Goal: Task Accomplishment & Management: Manage account settings

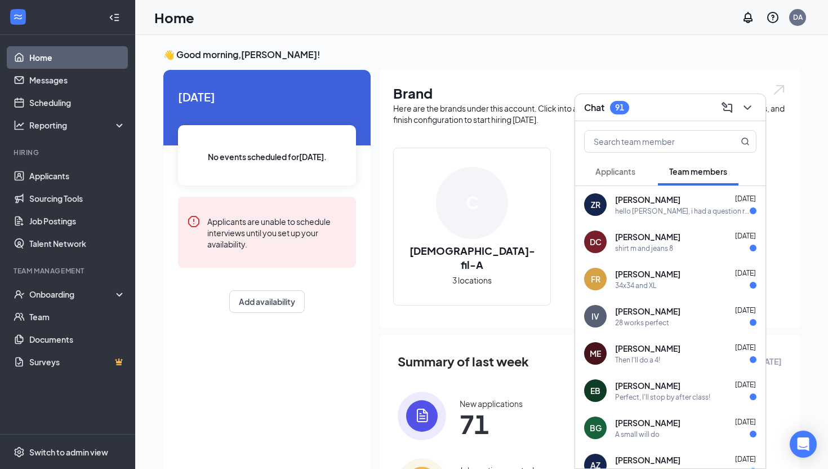
click at [689, 221] on div "ZR [PERSON_NAME] [DATE] hello [PERSON_NAME], i had a question regarding [MEDICA…" at bounding box center [670, 204] width 190 height 37
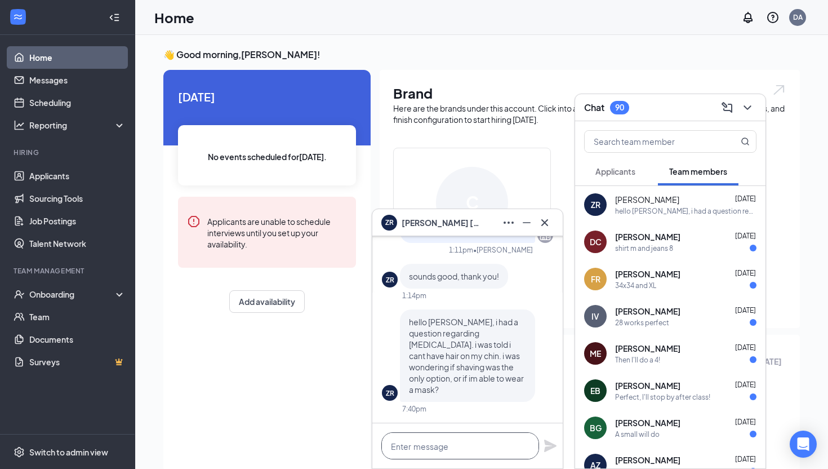
click at [452, 451] on textarea at bounding box center [460, 445] width 158 height 27
type textarea "N"
type textarea "J"
click at [449, 443] on textarea "Hi [PERSON_NAME], unforuenly" at bounding box center [460, 445] width 158 height 27
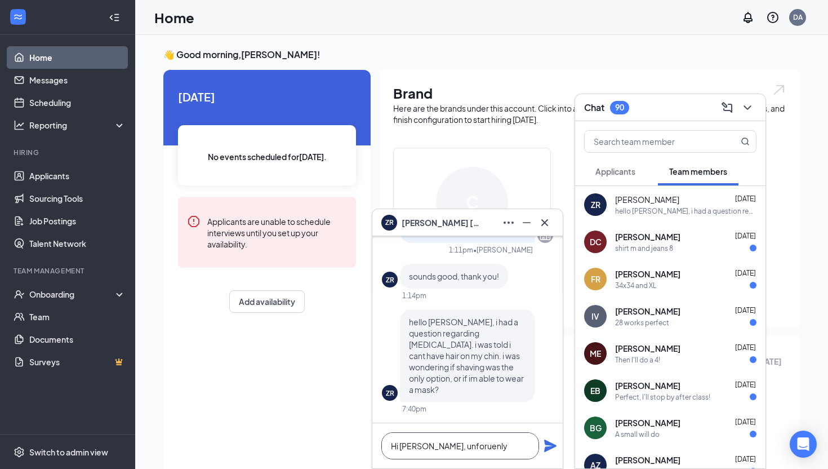
click at [491, 448] on textarea "Hi [PERSON_NAME], unforuenly" at bounding box center [460, 445] width 158 height 27
click at [495, 441] on textarea "Hi [PERSON_NAME], unforuenly" at bounding box center [460, 445] width 158 height 27
click at [451, 444] on textarea "Hi [PERSON_NAME], unforuenly" at bounding box center [460, 445] width 158 height 27
click at [460, 444] on textarea "Hi [PERSON_NAME], unforuenly" at bounding box center [460, 445] width 158 height 27
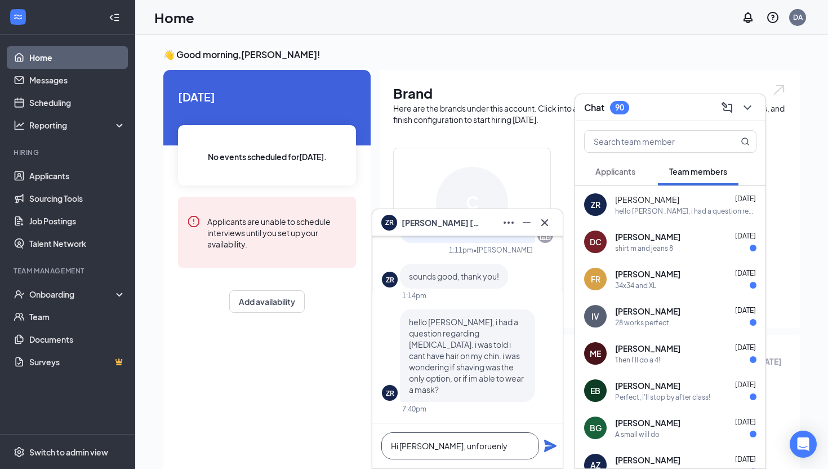
click at [460, 444] on textarea "Hi [PERSON_NAME], unforuenly" at bounding box center [460, 445] width 158 height 27
click at [466, 446] on textarea "Hi [PERSON_NAME], unforuenly" at bounding box center [460, 445] width 158 height 27
click at [485, 446] on textarea "Hi [PERSON_NAME], unforuenly" at bounding box center [460, 445] width 158 height 27
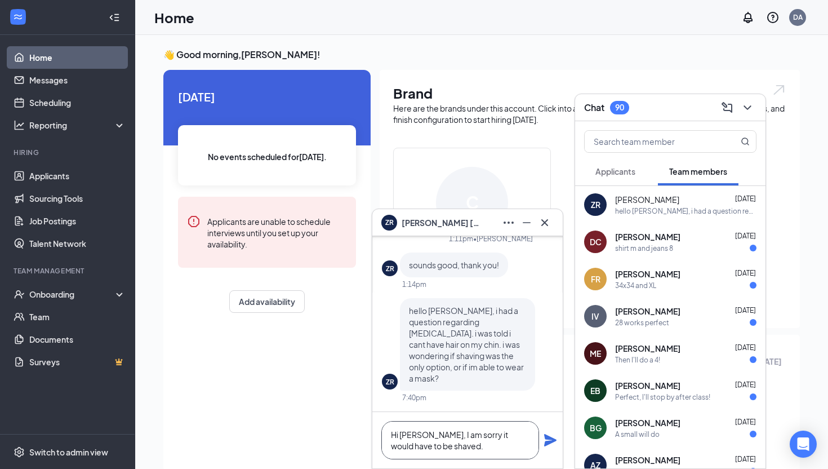
type textarea "Hi [PERSON_NAME], I am sorry it would have to be shaved."
click at [552, 437] on icon "Plane" at bounding box center [551, 440] width 14 height 14
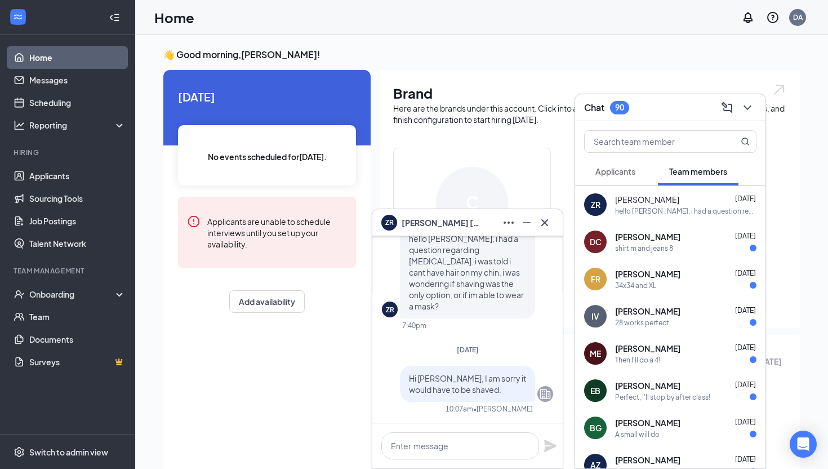
scroll to position [0, 0]
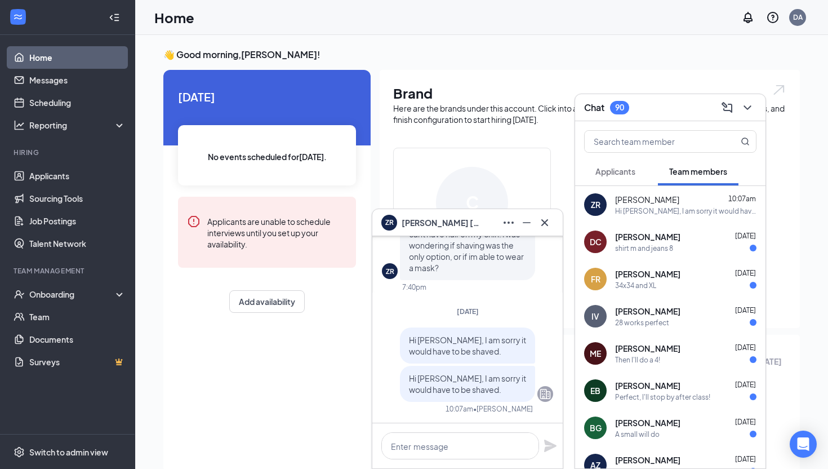
click at [552, 437] on div at bounding box center [467, 445] width 190 height 45
click at [551, 223] on button at bounding box center [545, 222] width 18 height 18
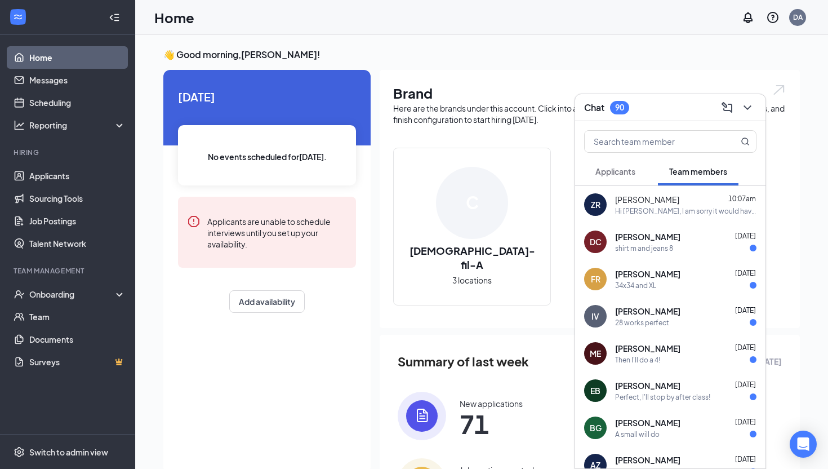
click at [621, 109] on div "90" at bounding box center [619, 108] width 9 height 10
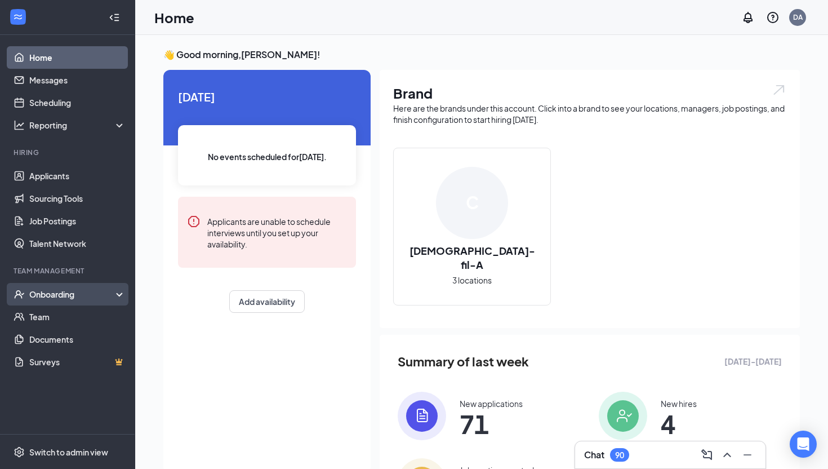
click at [103, 301] on div "Onboarding" at bounding box center [67, 294] width 135 height 23
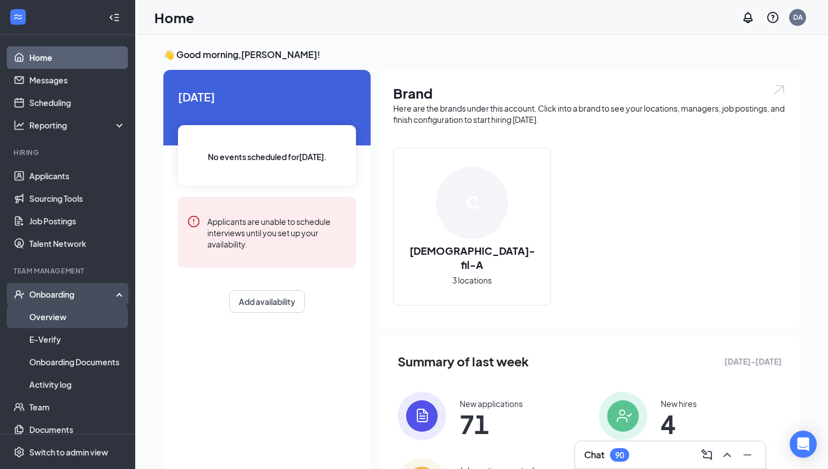
click at [83, 321] on link "Overview" at bounding box center [77, 316] width 96 height 23
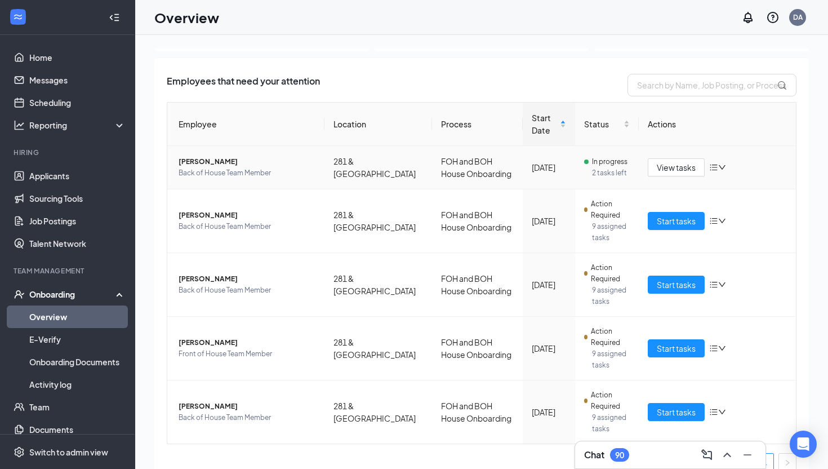
scroll to position [63, 0]
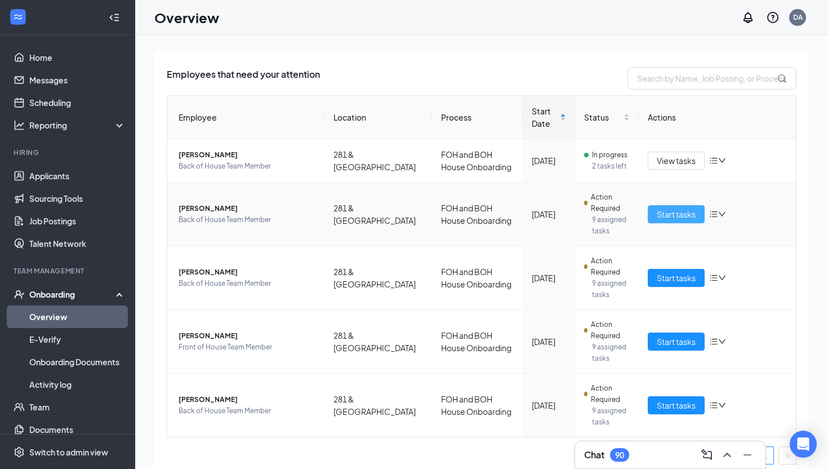
click at [662, 213] on span "Start tasks" at bounding box center [676, 214] width 39 height 12
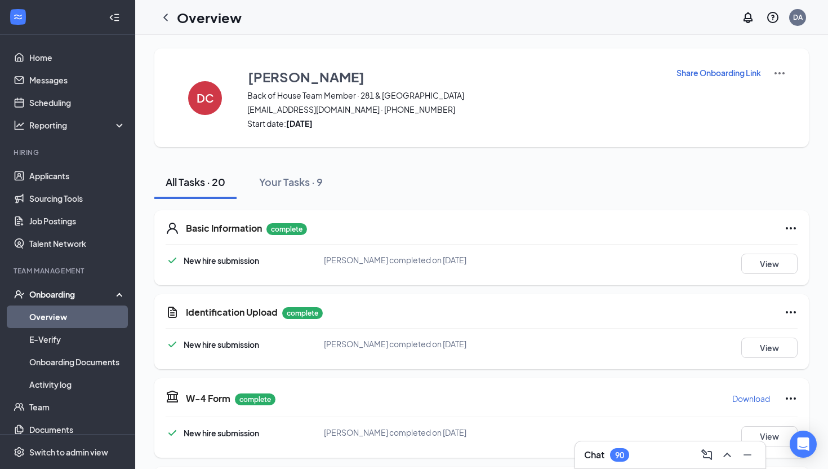
click at [780, 75] on img at bounding box center [780, 73] width 14 height 14
click at [778, 92] on span "View details" at bounding box center [780, 93] width 44 height 12
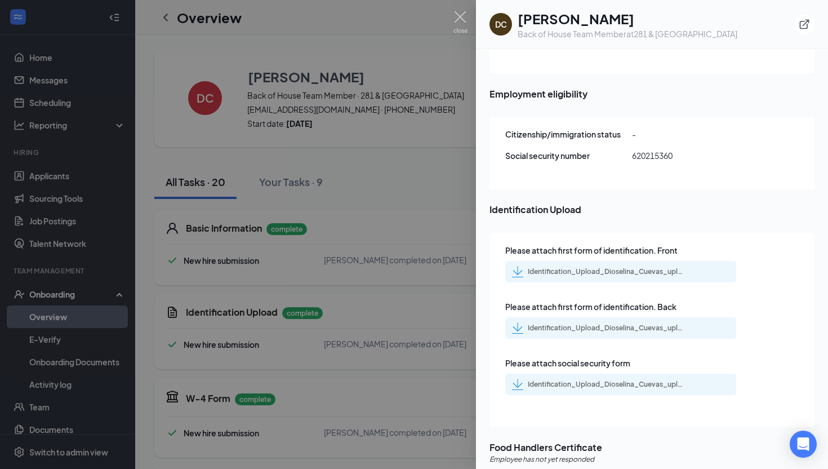
scroll to position [32, 0]
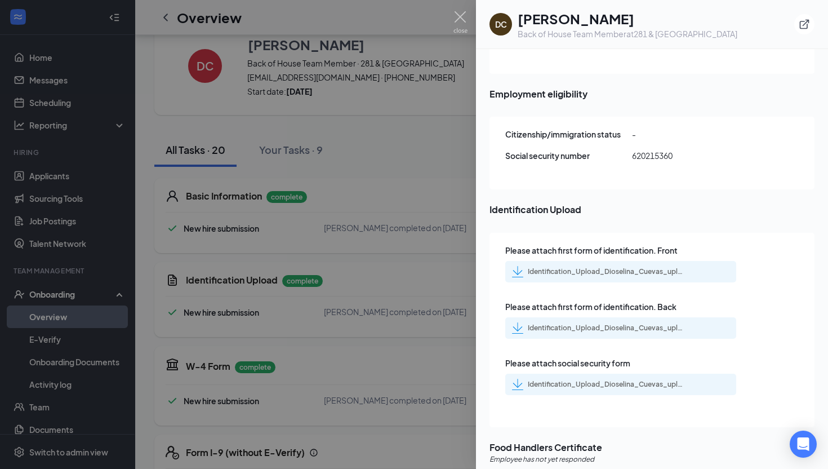
click at [577, 267] on div "Identification_Upload_Dioselina_Cuevas_uploadedfile_20250915.pdf.pdf" at bounding box center [607, 271] width 158 height 9
click at [596, 373] on div "Identification_Upload_Dioselina_Cuevas_uploadedfile_20250915.pdf.pdf" at bounding box center [620, 383] width 231 height 21
click at [581, 380] on div "Identification_Upload_Dioselina_Cuevas_uploadedfile_20250915.pdf.pdf" at bounding box center [607, 384] width 158 height 9
click at [356, 130] on div at bounding box center [414, 234] width 828 height 469
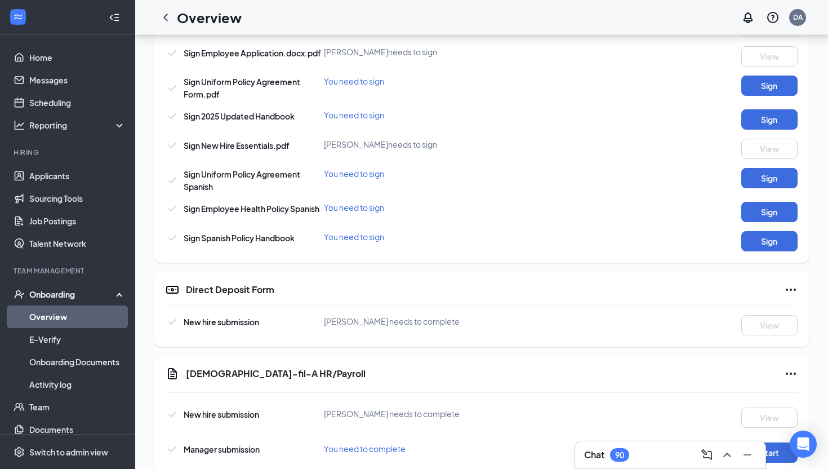
scroll to position [769, 0]
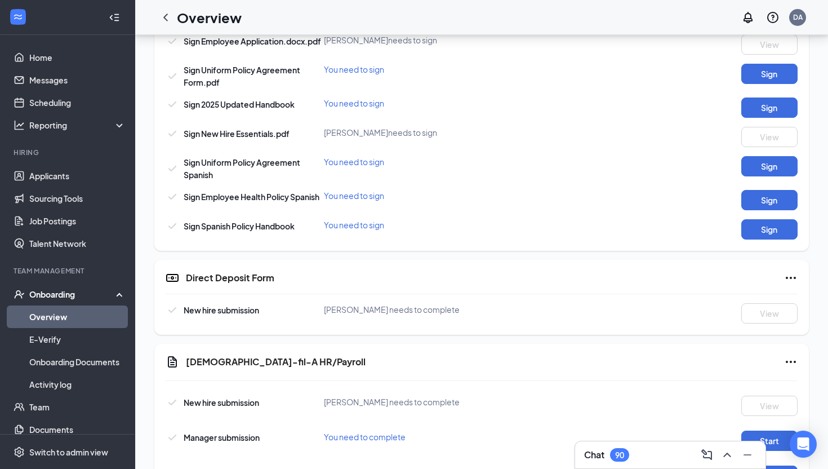
click at [624, 468] on div "Chat 90" at bounding box center [671, 455] width 192 height 28
click at [619, 454] on div "90" at bounding box center [619, 455] width 9 height 10
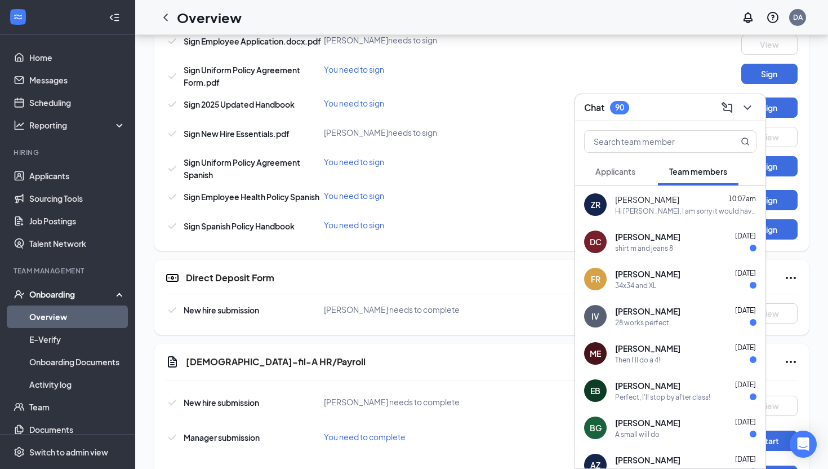
click at [673, 252] on div "shirt m and jeans 8" at bounding box center [685, 248] width 141 height 10
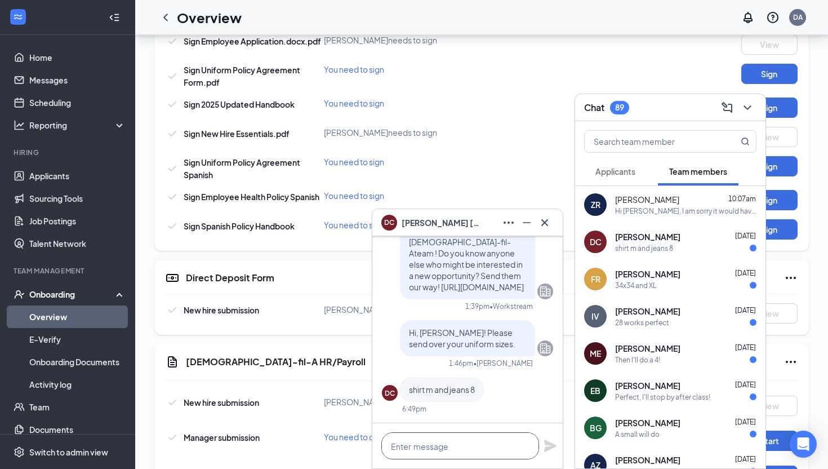
click at [478, 441] on textarea at bounding box center [460, 445] width 158 height 27
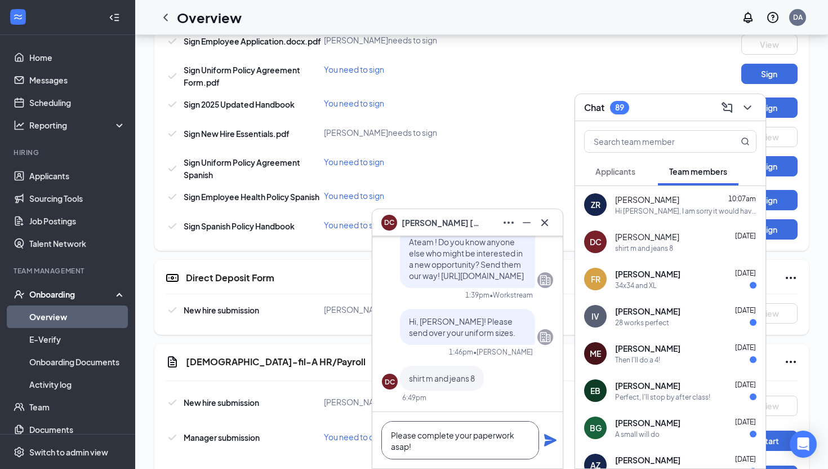
type textarea "Please complete your paperwork asap!"
click at [546, 438] on icon "Plane" at bounding box center [550, 440] width 12 height 12
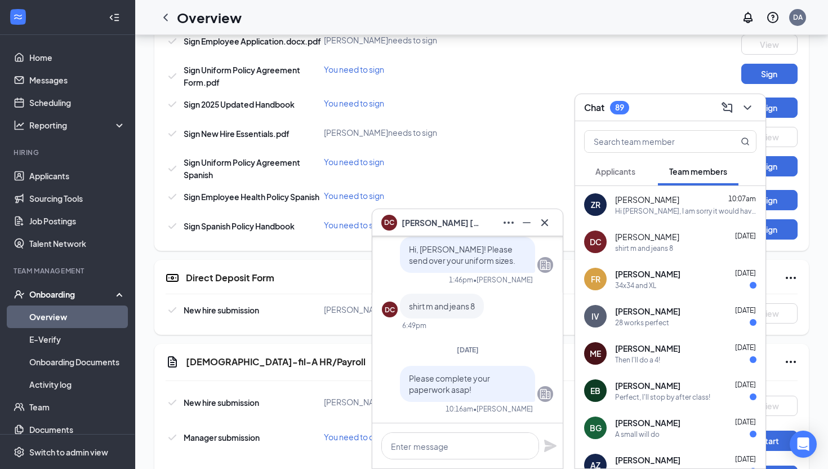
click at [644, 395] on div "Perfect, I'll stop by after class!" at bounding box center [662, 397] width 95 height 10
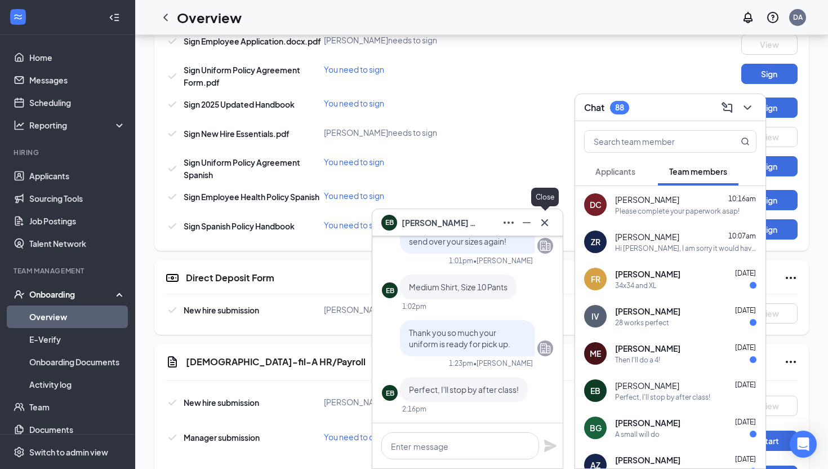
click at [543, 223] on icon "Cross" at bounding box center [545, 223] width 14 height 14
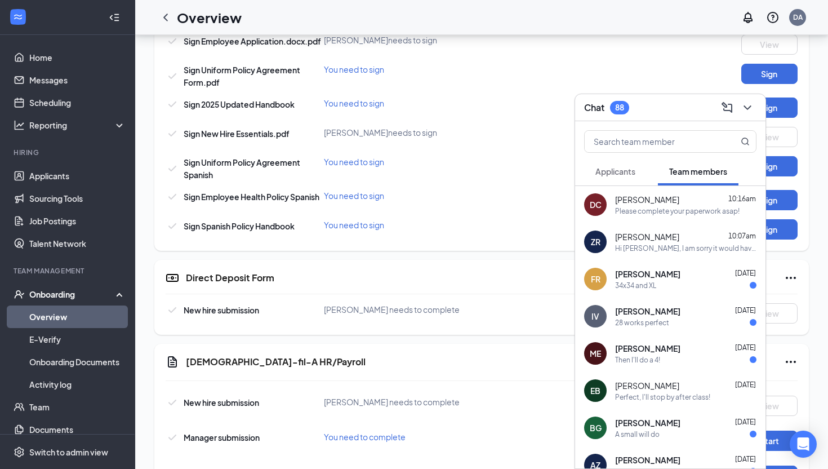
click at [652, 270] on span "[PERSON_NAME]" at bounding box center [647, 273] width 65 height 11
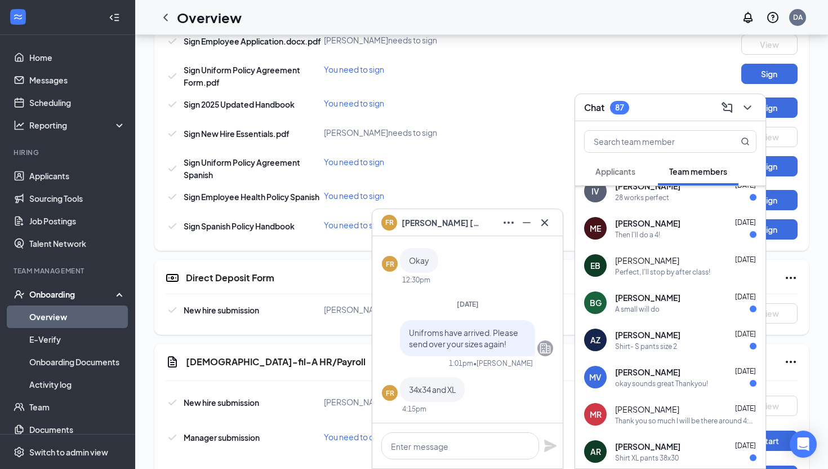
scroll to position [127, 0]
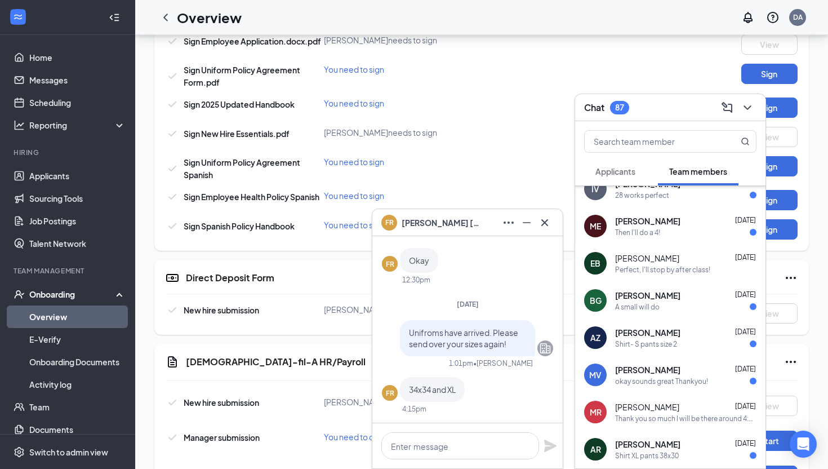
click at [673, 305] on div "A small will do" at bounding box center [685, 307] width 141 height 10
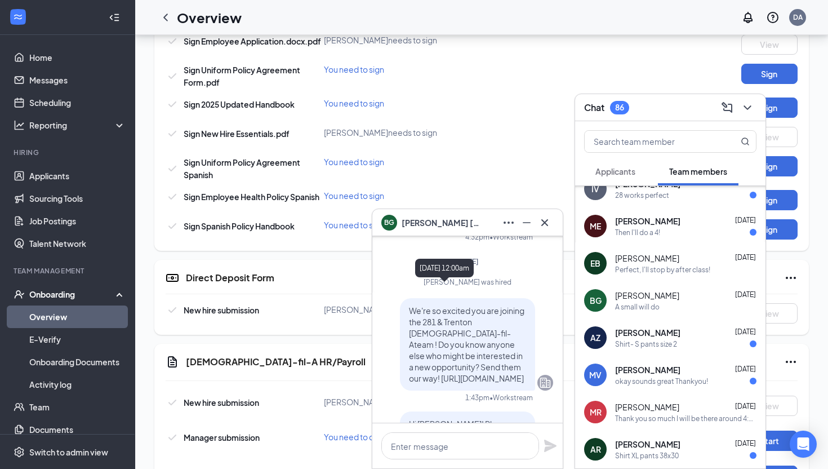
scroll to position [0, 0]
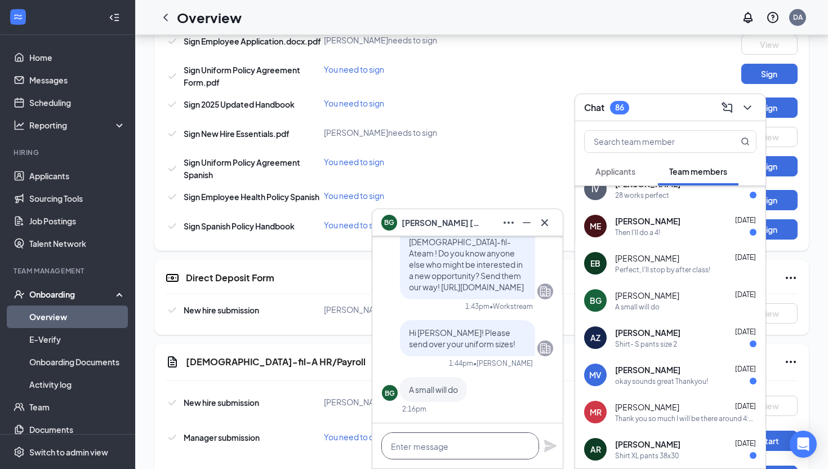
click at [426, 443] on textarea at bounding box center [460, 445] width 158 height 27
type textarea "Pant size?"
click at [550, 448] on icon "Plane" at bounding box center [550, 445] width 12 height 12
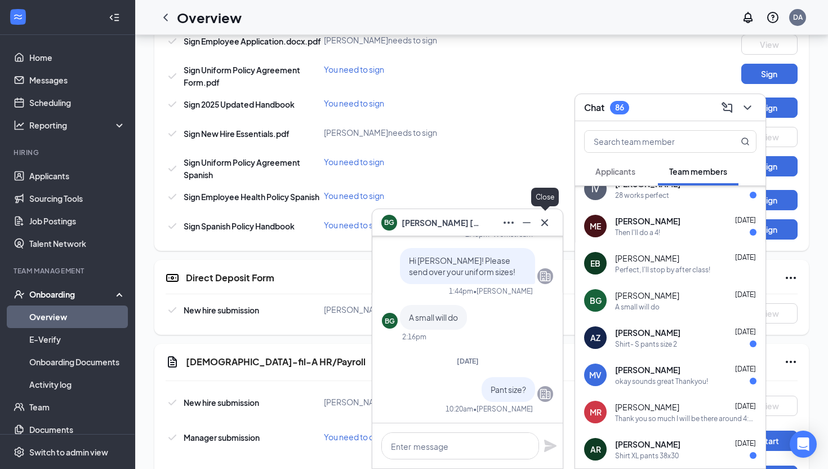
click at [545, 217] on icon "Cross" at bounding box center [545, 223] width 14 height 14
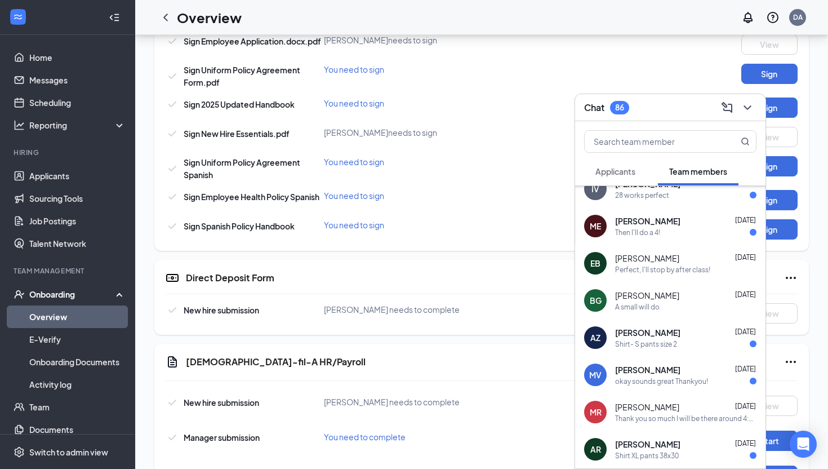
click at [648, 110] on div "Chat 86" at bounding box center [670, 107] width 172 height 17
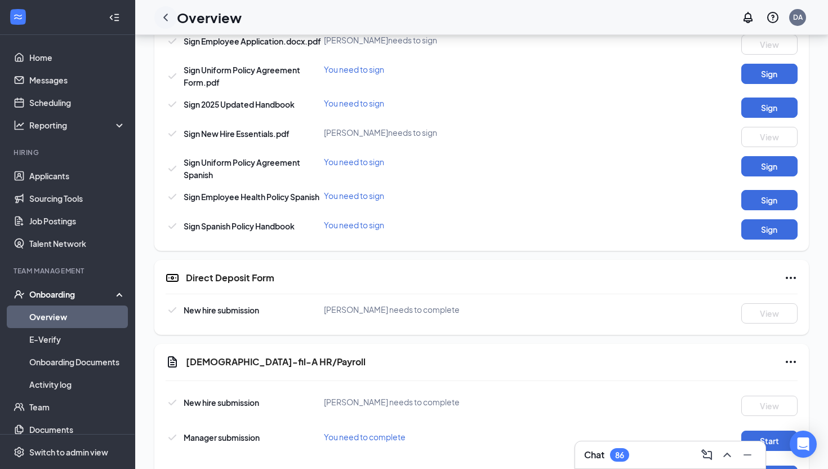
click at [173, 16] on div at bounding box center [165, 17] width 23 height 23
click at [160, 16] on icon "ChevronLeft" at bounding box center [166, 18] width 14 height 14
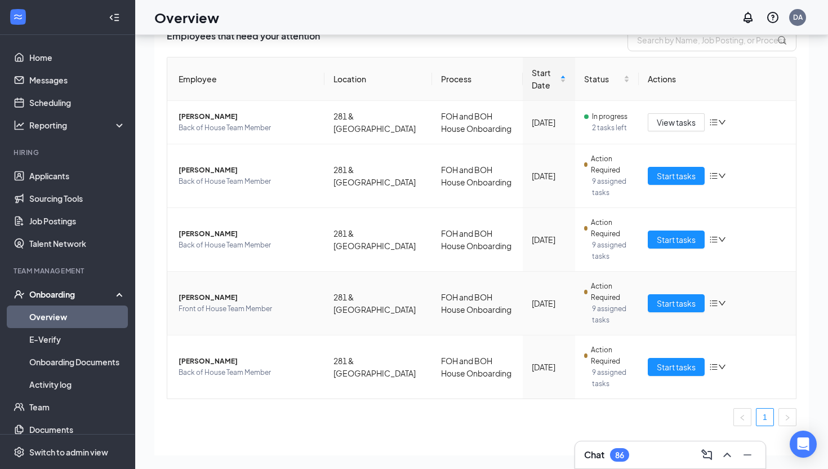
scroll to position [66, 0]
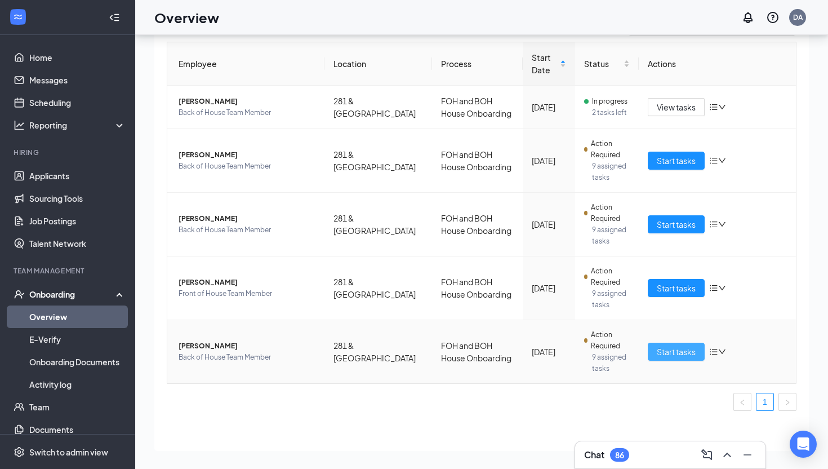
click at [661, 360] on button "Start tasks" at bounding box center [676, 351] width 57 height 18
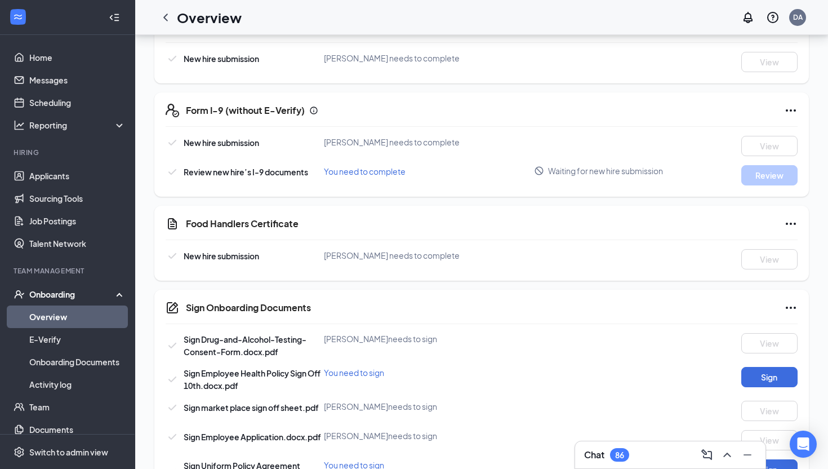
scroll to position [369, 0]
click at [622, 468] on div "Chat 86" at bounding box center [671, 455] width 192 height 28
click at [592, 451] on h3 "Chat" at bounding box center [594, 454] width 20 height 12
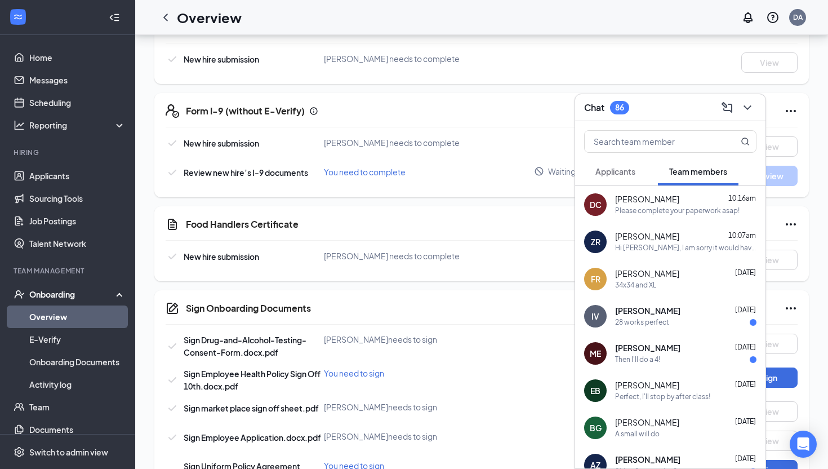
click at [659, 417] on span "[PERSON_NAME]" at bounding box center [647, 422] width 64 height 11
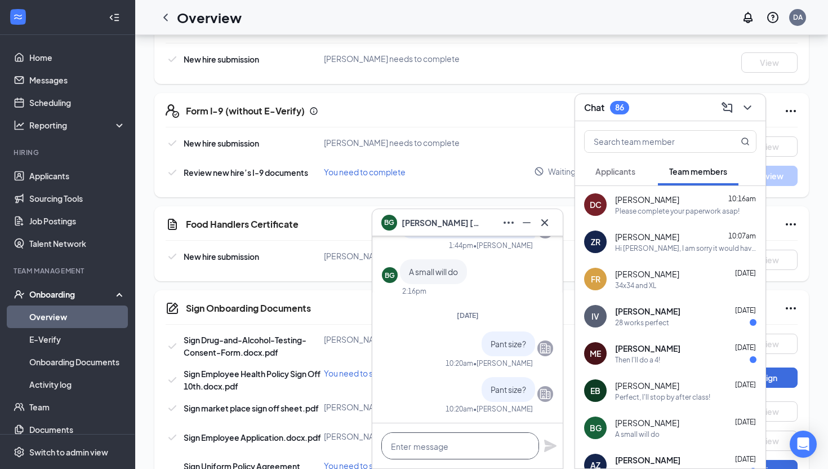
click at [493, 446] on textarea at bounding box center [460, 445] width 158 height 27
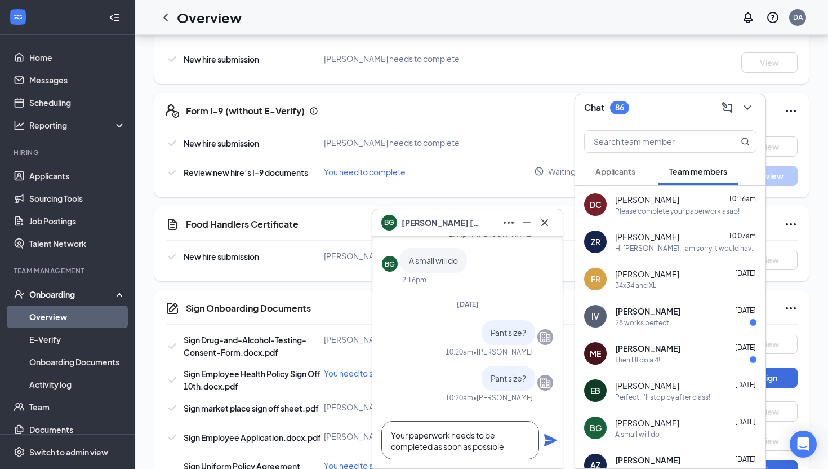
type textarea "Your paperwork needs to be completed as soon as possible"
click at [551, 441] on icon "Plane" at bounding box center [550, 440] width 12 height 12
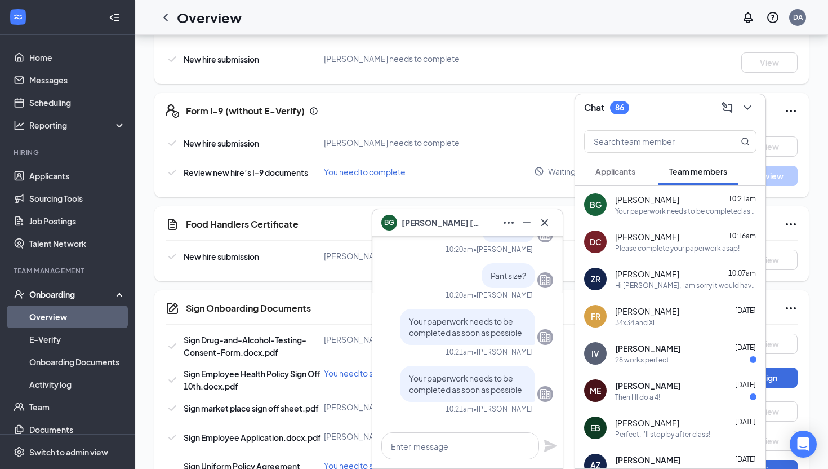
click at [546, 220] on icon "Cross" at bounding box center [544, 222] width 7 height 7
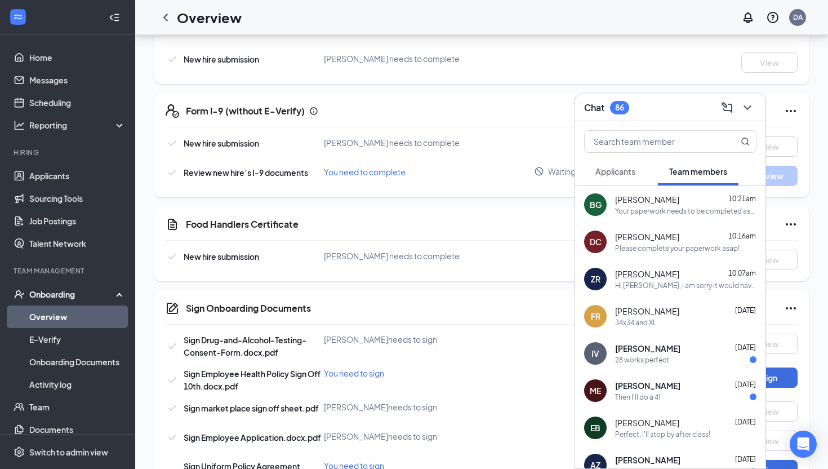
click at [668, 401] on div "ME [PERSON_NAME] [DATE] Then I'll do a 4!" at bounding box center [670, 390] width 190 height 37
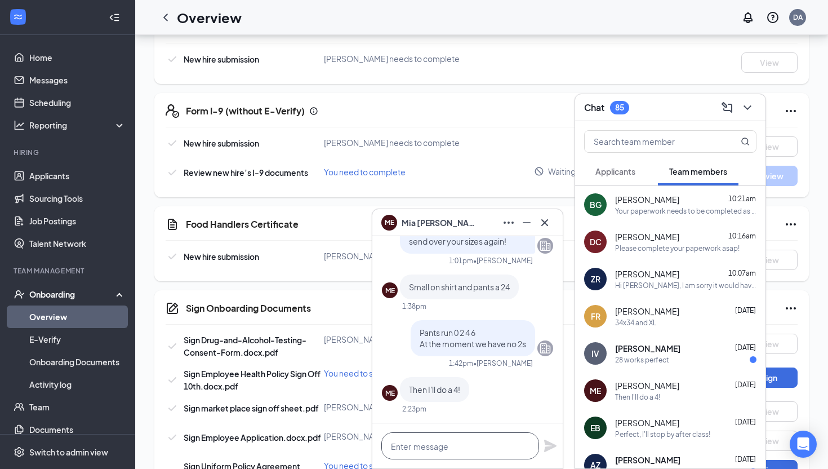
click at [498, 448] on textarea at bounding box center [460, 445] width 158 height 27
click at [459, 450] on textarea "Your uniform" at bounding box center [460, 445] width 158 height 27
type textarea "Your uniform is ready for pick up!"
click at [550, 446] on icon "Plane" at bounding box center [551, 446] width 14 height 14
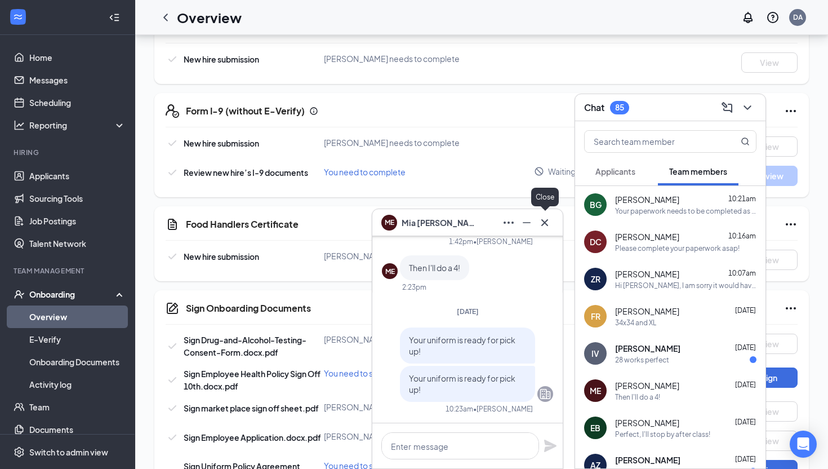
click at [545, 216] on icon "Cross" at bounding box center [545, 223] width 14 height 14
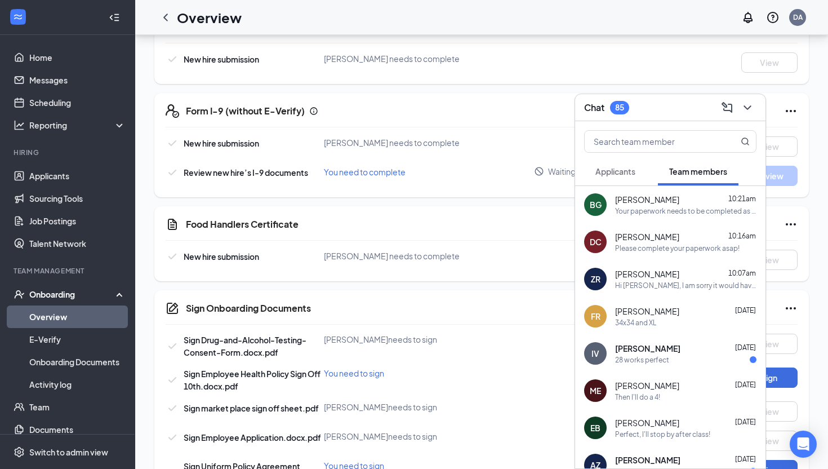
click at [671, 354] on div "[PERSON_NAME] [DATE] works perfect" at bounding box center [685, 353] width 141 height 22
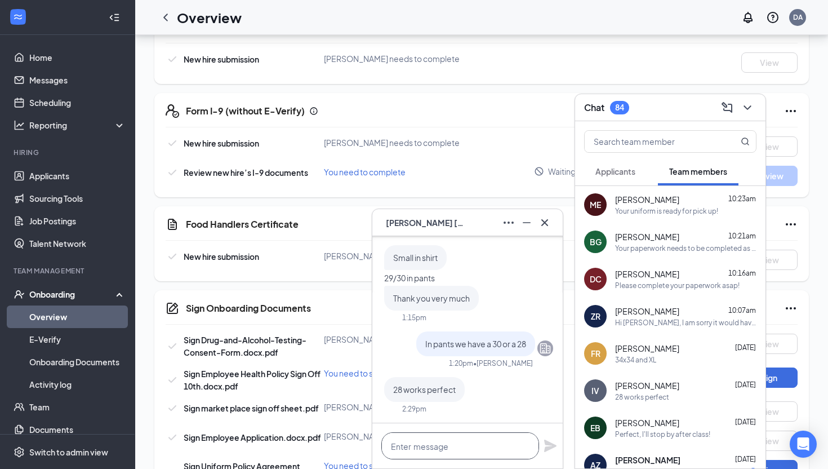
click at [408, 442] on textarea at bounding box center [460, 445] width 158 height 27
type textarea "Your uniform is ready for pick up!"
click at [553, 446] on icon "Plane" at bounding box center [550, 445] width 12 height 12
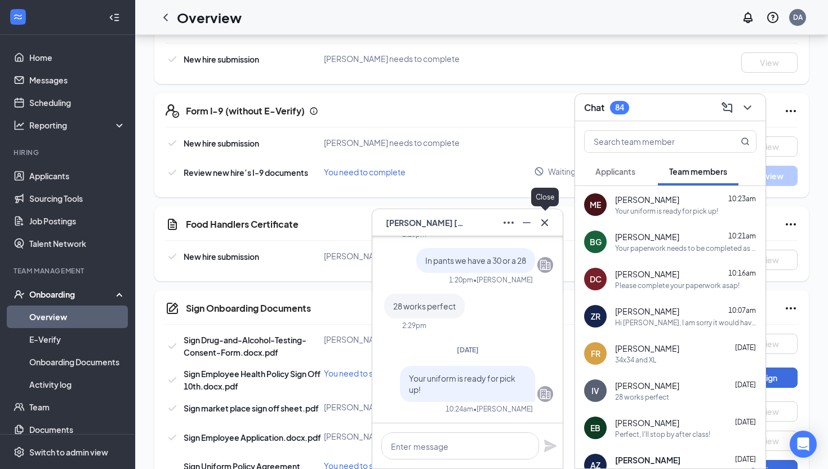
click at [544, 223] on icon "Cross" at bounding box center [544, 222] width 7 height 7
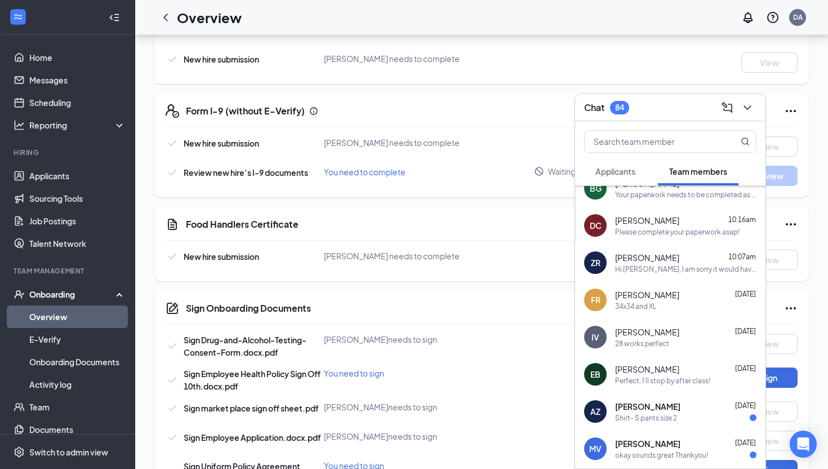
scroll to position [61, 0]
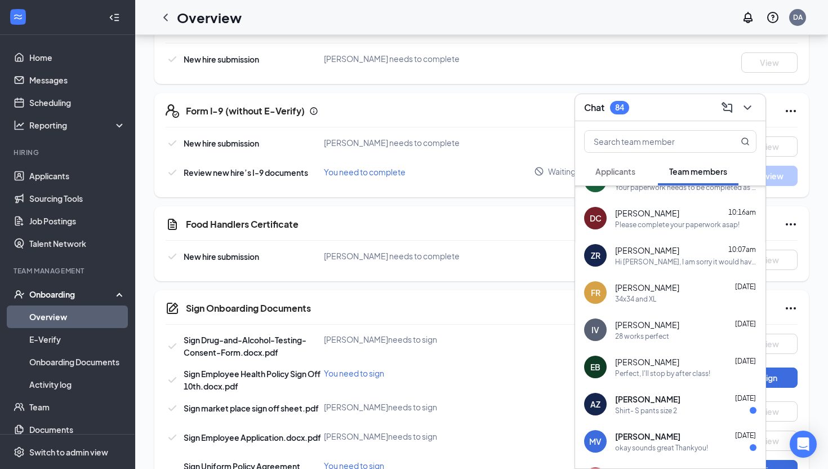
click at [668, 408] on div "Shirt- S pants size 2" at bounding box center [646, 411] width 62 height 10
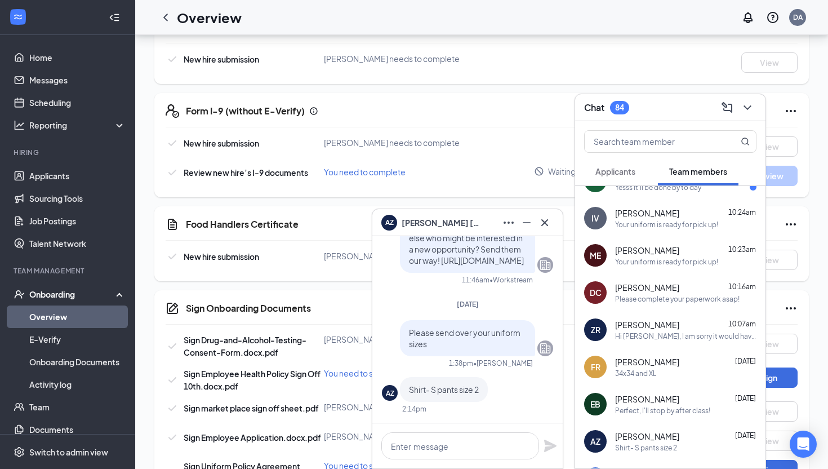
scroll to position [0, 0]
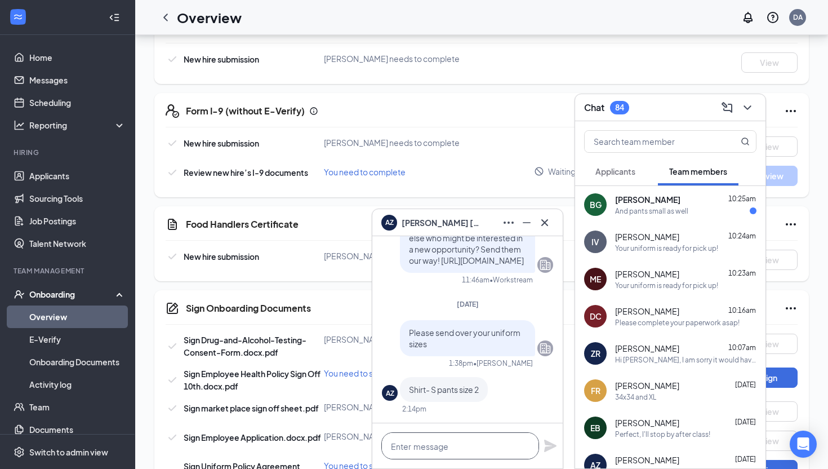
click at [434, 448] on textarea at bounding box center [460, 445] width 158 height 27
type textarea "S"
type textarea "Pants I only have a 0 at the moment :("
click at [558, 445] on div "Pants I only have a 0 at the moment :(" at bounding box center [467, 445] width 190 height 45
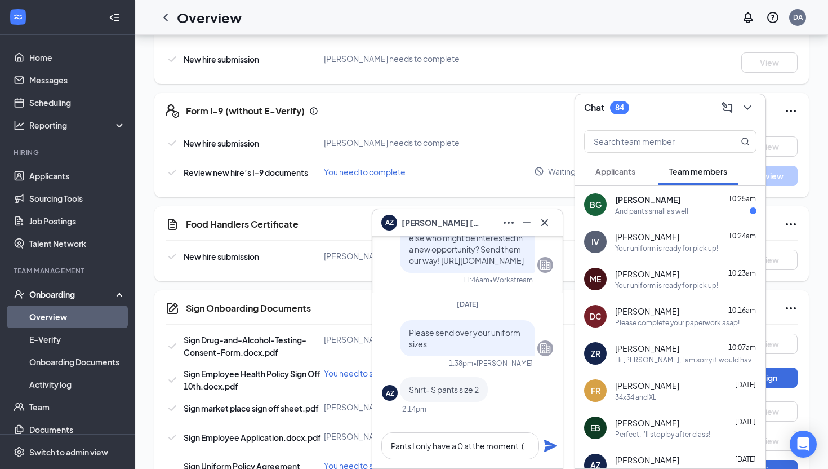
click at [675, 196] on div "[PERSON_NAME] 10:25am" at bounding box center [685, 199] width 141 height 11
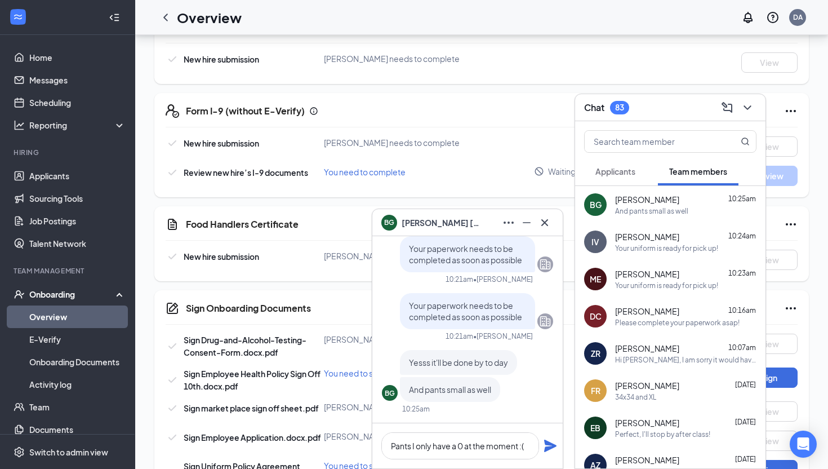
click at [636, 456] on span "[PERSON_NAME]" at bounding box center [647, 459] width 64 height 11
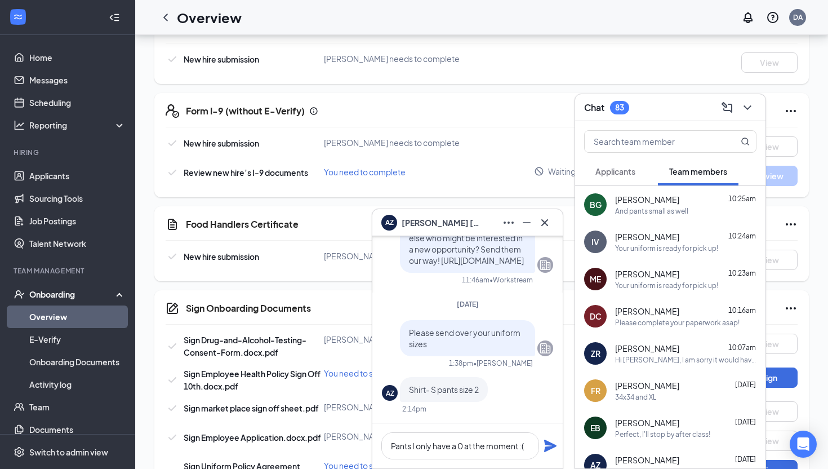
click at [549, 444] on icon "Plane" at bounding box center [550, 445] width 12 height 12
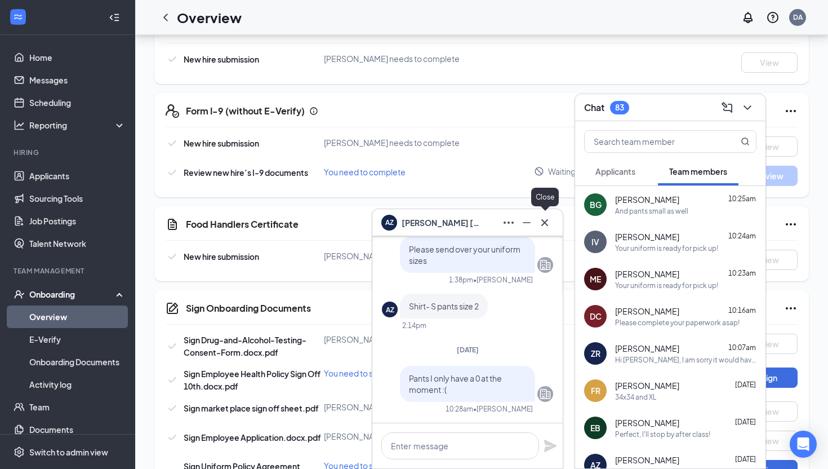
click at [545, 225] on icon "Cross" at bounding box center [545, 223] width 14 height 14
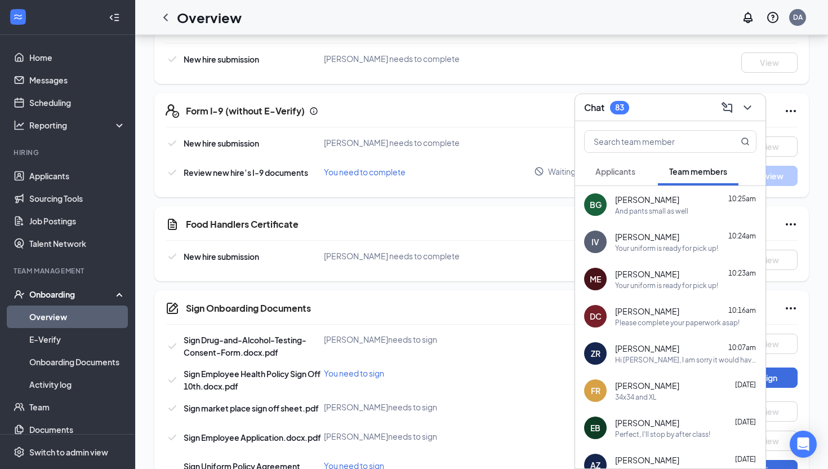
click at [716, 204] on div "[PERSON_NAME] 10:25am" at bounding box center [685, 199] width 141 height 11
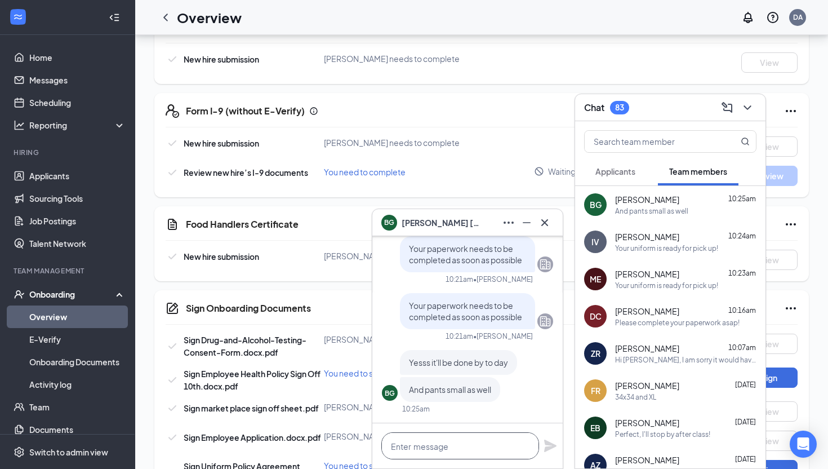
click at [447, 449] on textarea at bounding box center [460, 445] width 158 height 27
type textarea "They run by numbers"
click at [550, 441] on icon "Plane" at bounding box center [551, 446] width 14 height 14
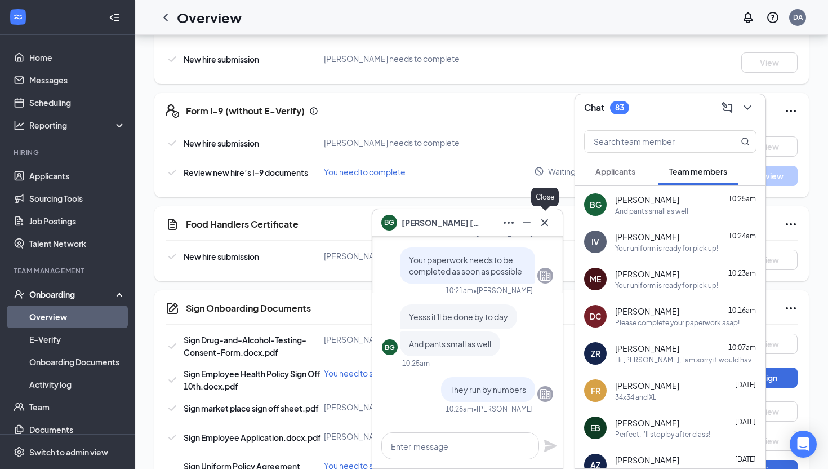
click at [550, 228] on icon "Cross" at bounding box center [545, 223] width 14 height 14
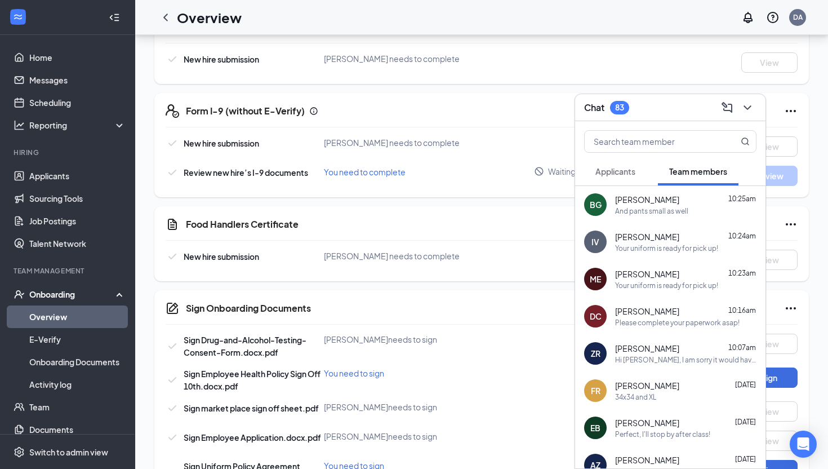
click at [700, 387] on div "[PERSON_NAME] [DATE]" at bounding box center [685, 385] width 141 height 11
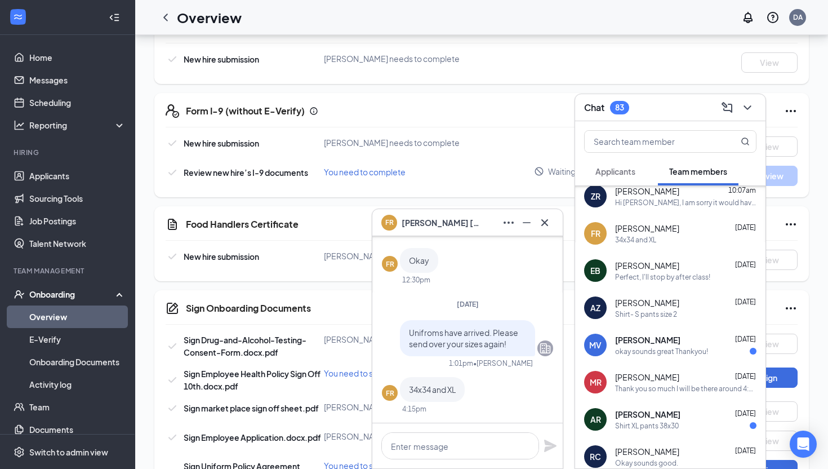
scroll to position [161, 0]
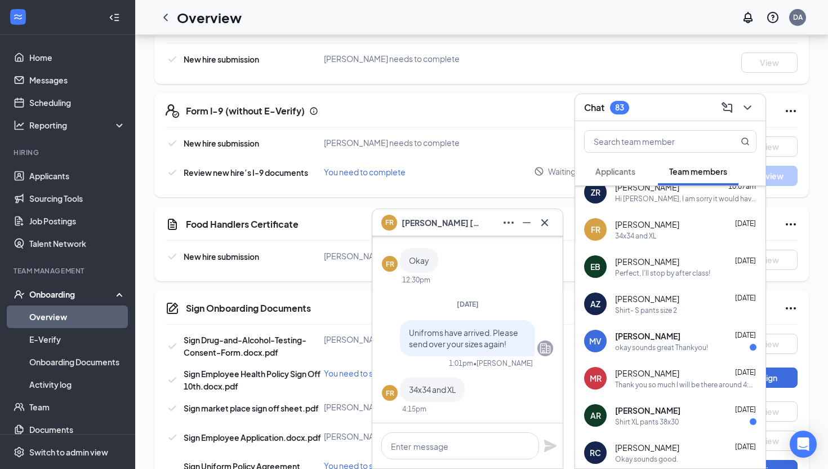
click at [675, 425] on div "Shirt XL pants 38x30" at bounding box center [647, 422] width 64 height 10
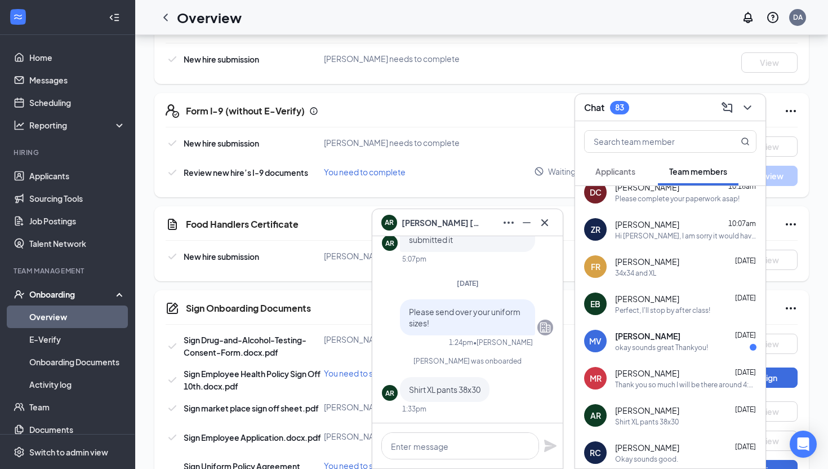
scroll to position [0, 0]
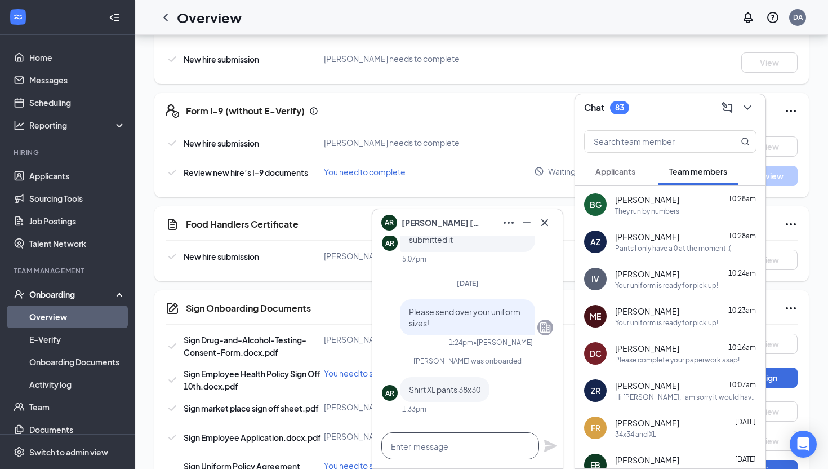
click at [442, 444] on textarea at bounding box center [460, 445] width 158 height 27
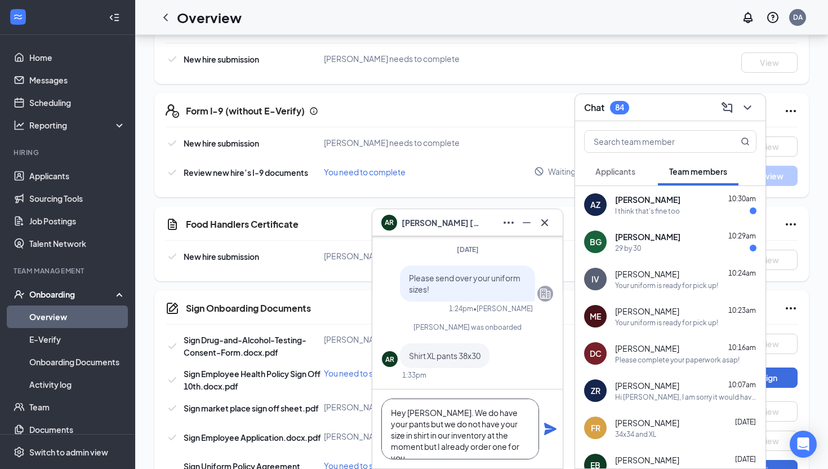
type textarea "Hey [PERSON_NAME]. We do have your pants but we do not have your size in shirt …"
click at [555, 424] on icon "Plane" at bounding box center [551, 429] width 14 height 14
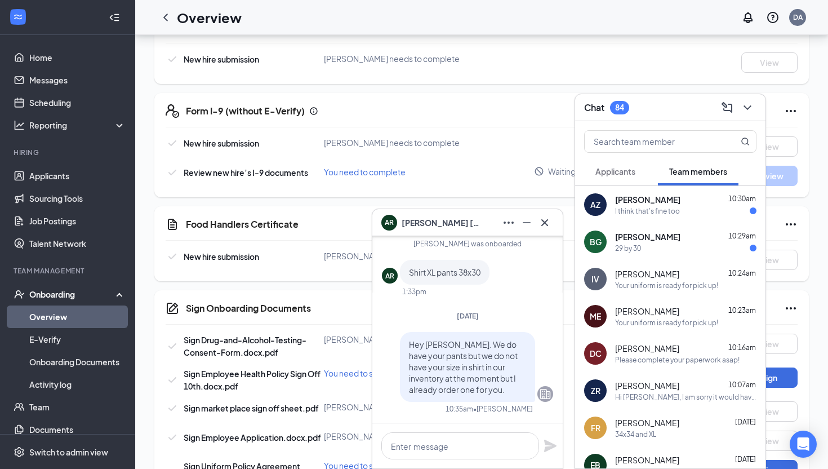
click at [703, 214] on div "I think that's fine too" at bounding box center [685, 211] width 141 height 10
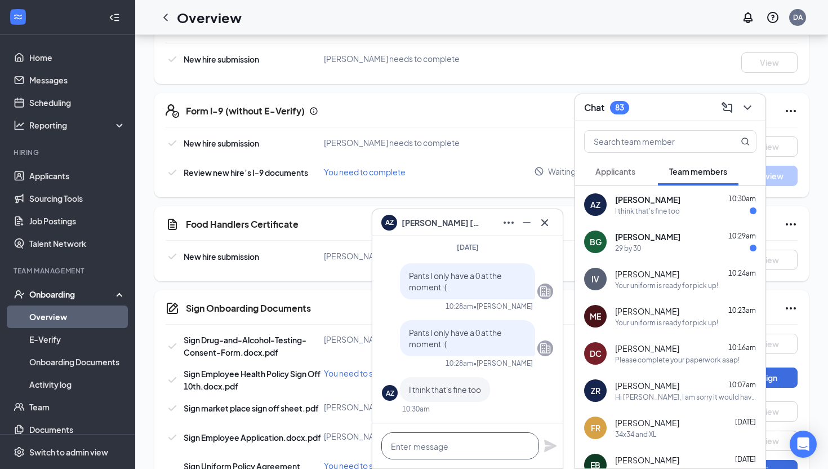
click at [466, 441] on textarea at bounding box center [460, 445] width 158 height 27
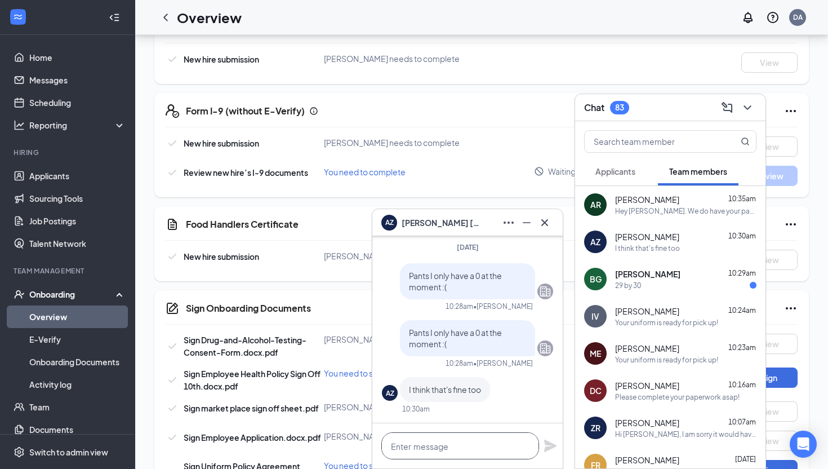
type textarea "P"
click at [409, 446] on textarea "Okat your unifrom is ready for pick up" at bounding box center [460, 445] width 158 height 27
click at [532, 443] on textarea "Okay your uniform is ready for pick up" at bounding box center [460, 445] width 158 height 27
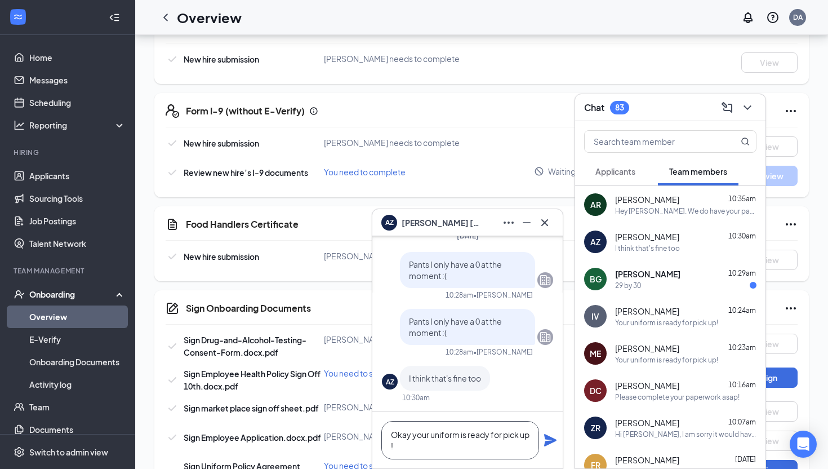
type textarea "Okay your uniform is ready for pick up !"
click at [555, 442] on icon "Plane" at bounding box center [551, 440] width 14 height 14
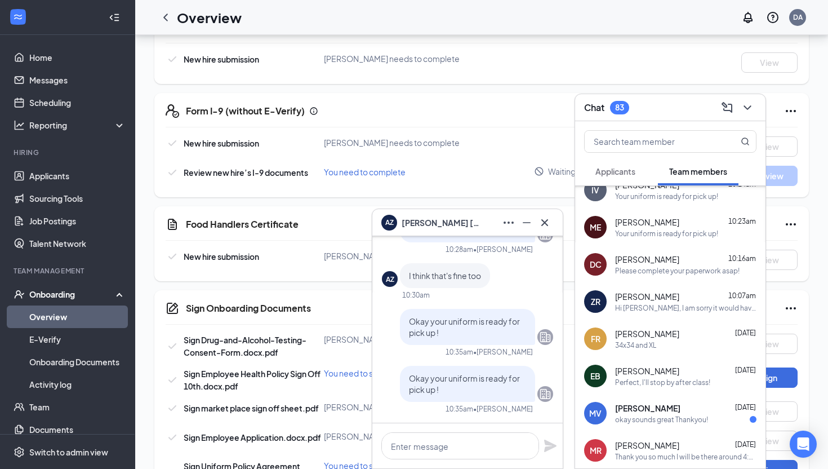
scroll to position [130, 0]
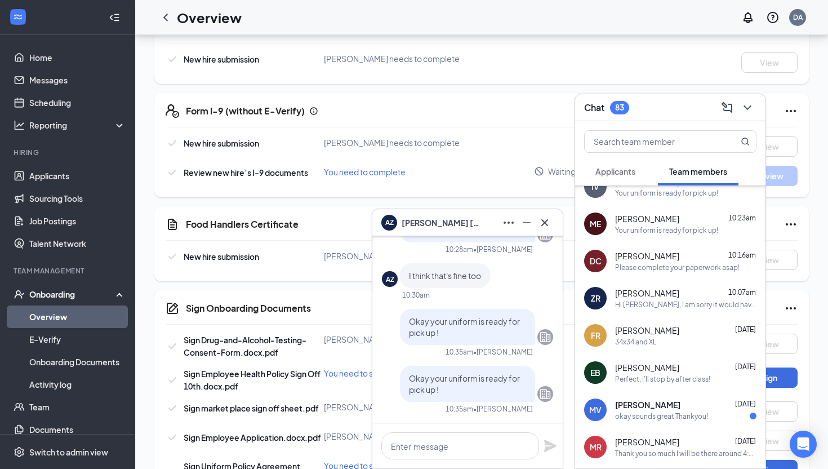
click at [685, 348] on div "FR [PERSON_NAME] [DATE] 34x34 and XL" at bounding box center [670, 335] width 190 height 37
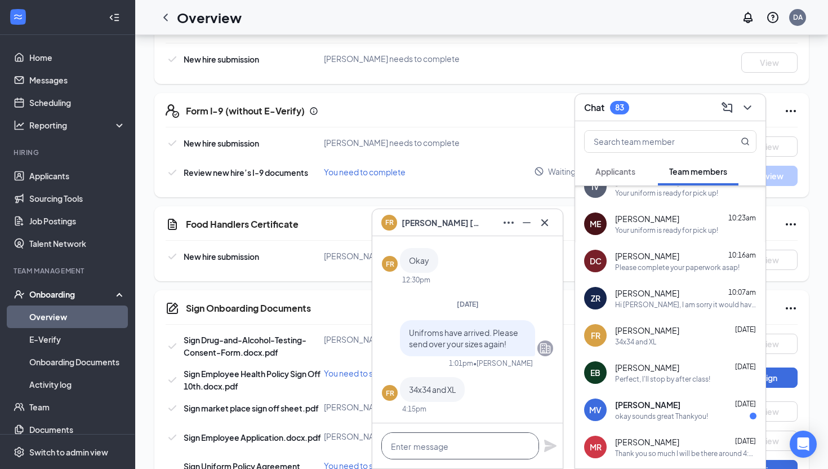
click at [417, 450] on textarea at bounding box center [460, 445] width 158 height 27
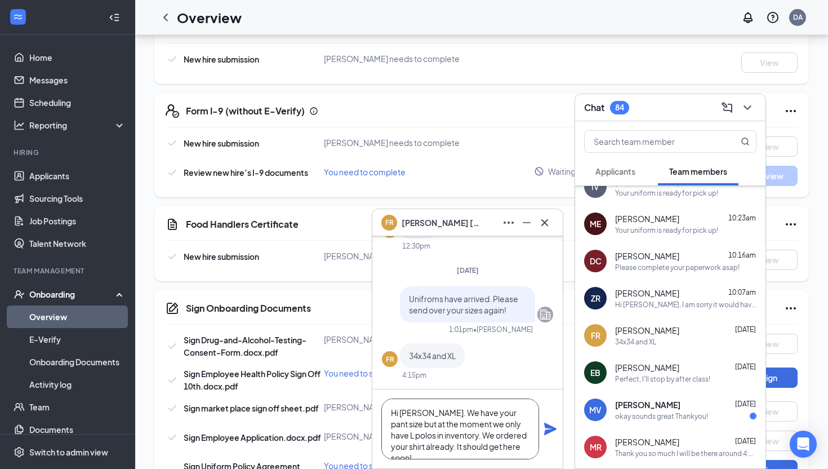
type textarea "Hi [PERSON_NAME]. We have your pant size but at the moment we only have L polos…"
click at [552, 429] on icon "Plane" at bounding box center [550, 428] width 12 height 12
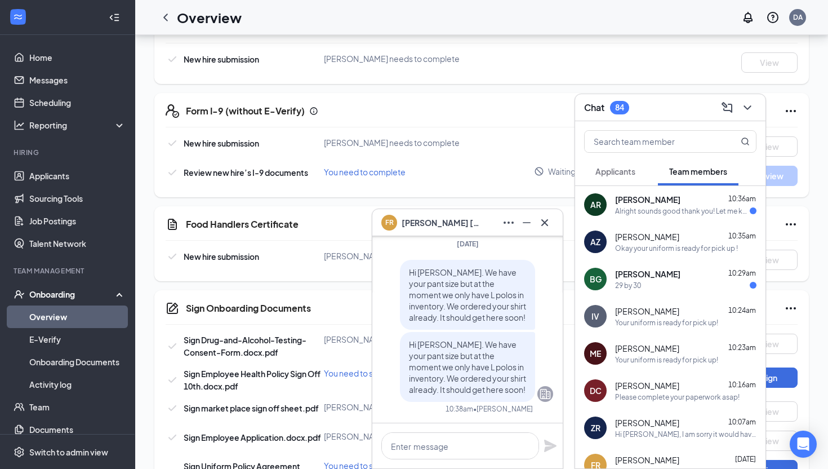
click at [688, 210] on div "Alright sounds good thank you! Let me know when its ready for pickup" at bounding box center [682, 211] width 135 height 10
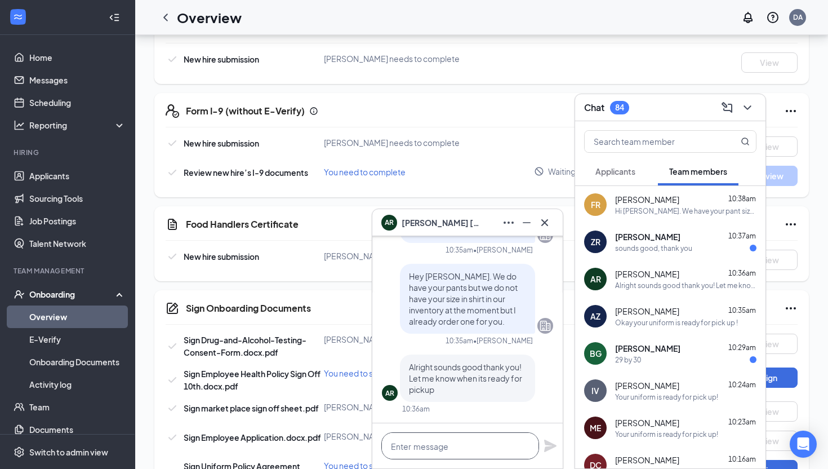
click at [477, 438] on textarea at bounding box center [460, 445] width 158 height 27
type textarea "Will do!! Thanks for being patient"
click at [548, 446] on icon "Plane" at bounding box center [551, 446] width 14 height 14
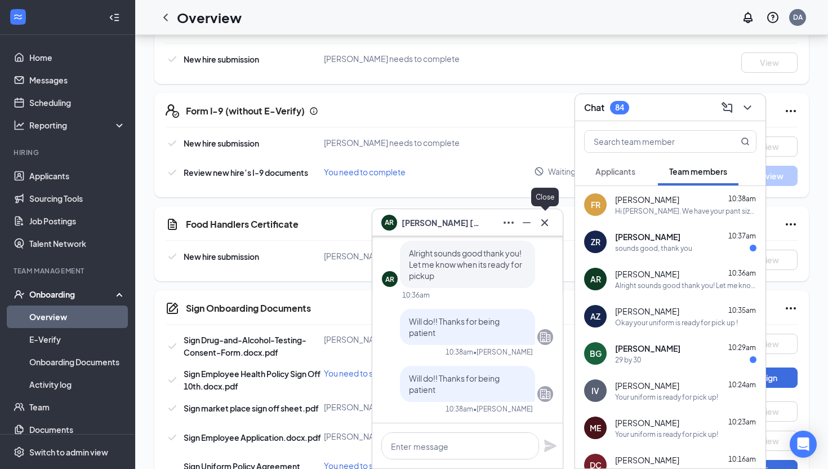
click at [546, 219] on icon "Cross" at bounding box center [545, 223] width 14 height 14
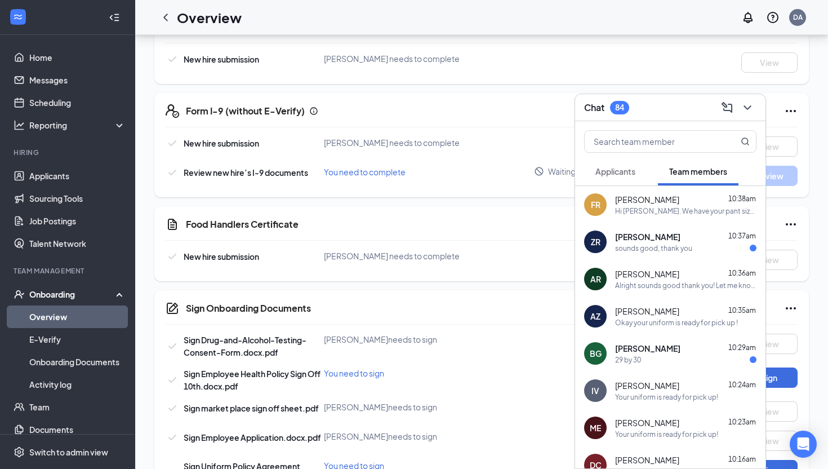
click at [655, 361] on div "29 by 30" at bounding box center [685, 360] width 141 height 10
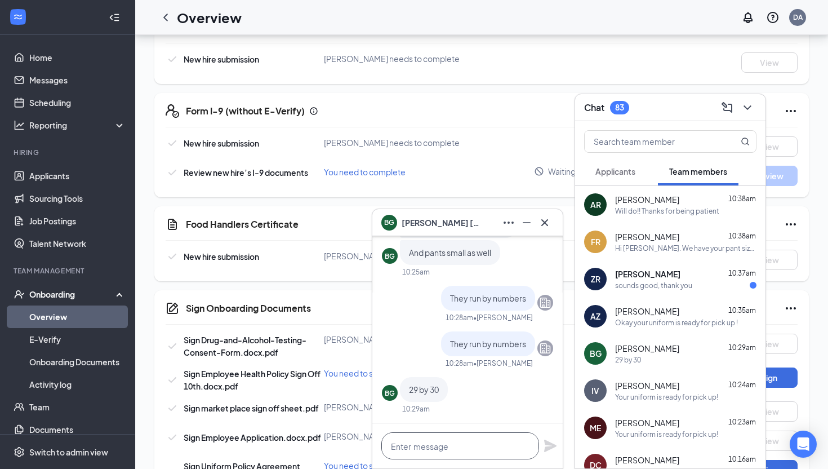
click at [468, 450] on textarea at bounding box center [460, 445] width 158 height 27
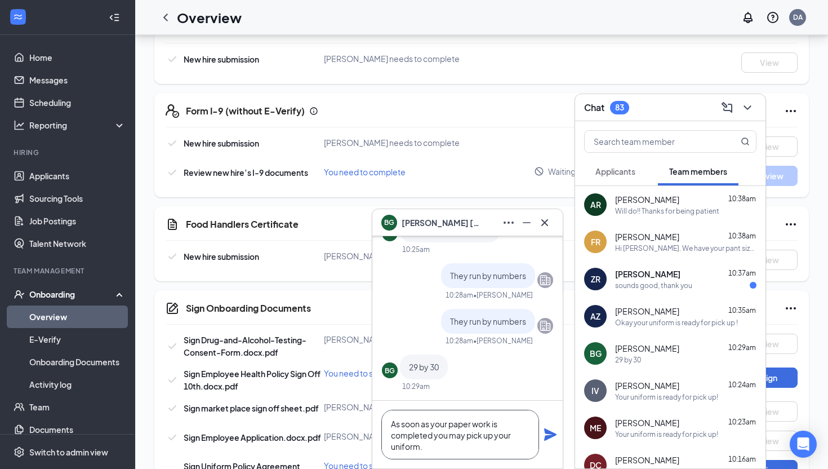
type textarea "As soon as your paper work is completed you may pick up your uniform."
click at [550, 431] on icon "Plane" at bounding box center [550, 434] width 12 height 12
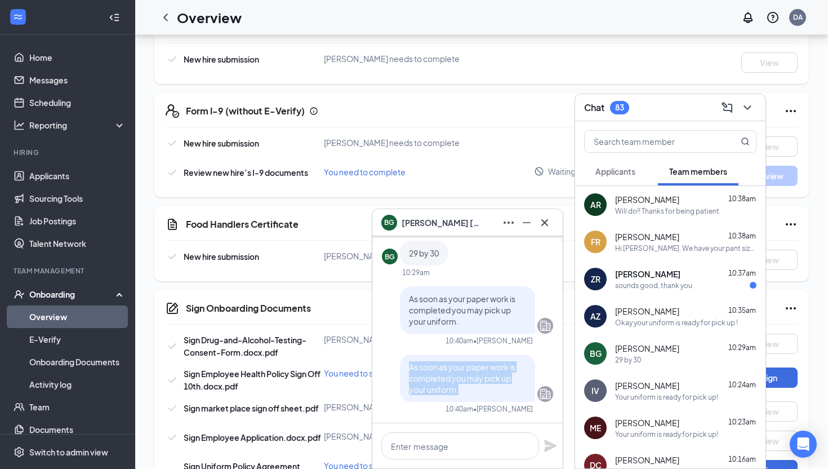
drag, startPoint x: 465, startPoint y: 391, endPoint x: 399, endPoint y: 365, distance: 71.0
click at [399, 365] on div "As soon as your paper work is completed you may pick up your uniform." at bounding box center [467, 377] width 171 height 47
copy span "As soon as your paper work is completed you may pick up your uniform."
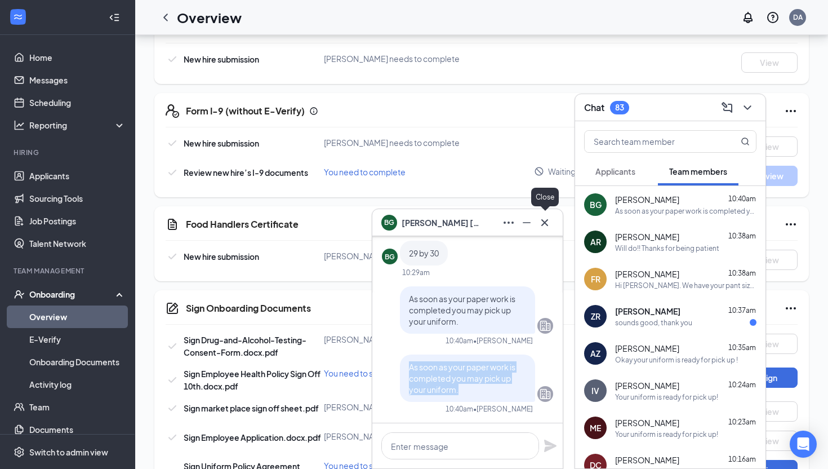
click at [545, 229] on icon "Cross" at bounding box center [545, 223] width 14 height 14
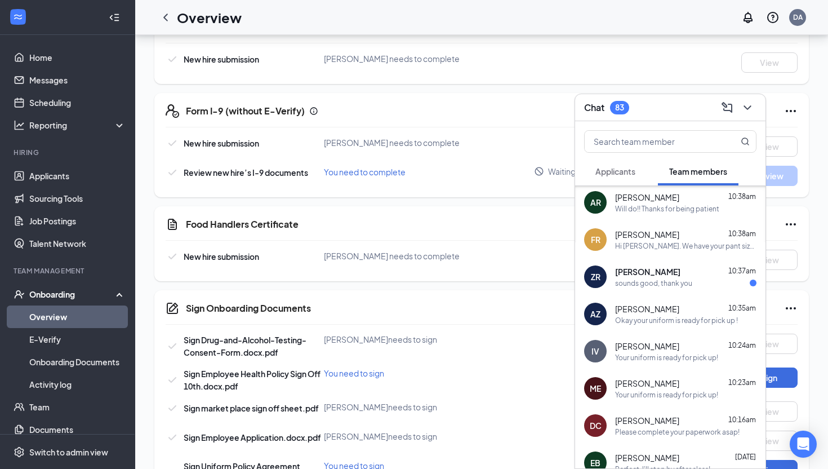
scroll to position [41, 0]
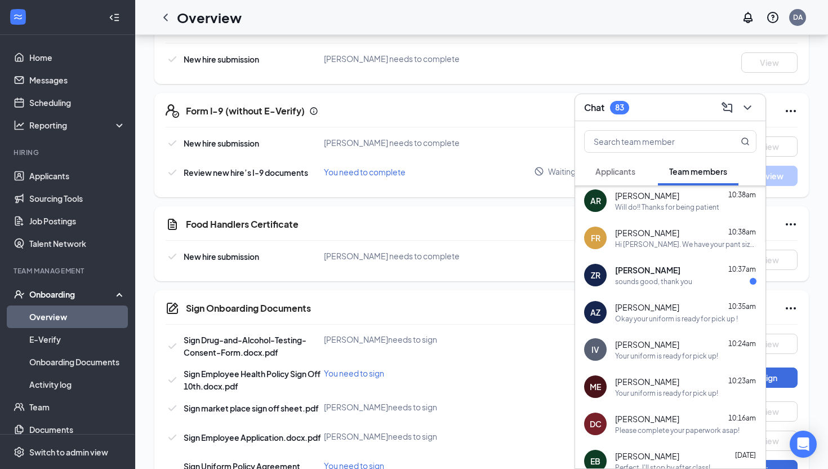
click at [639, 419] on span "[PERSON_NAME]" at bounding box center [647, 418] width 64 height 11
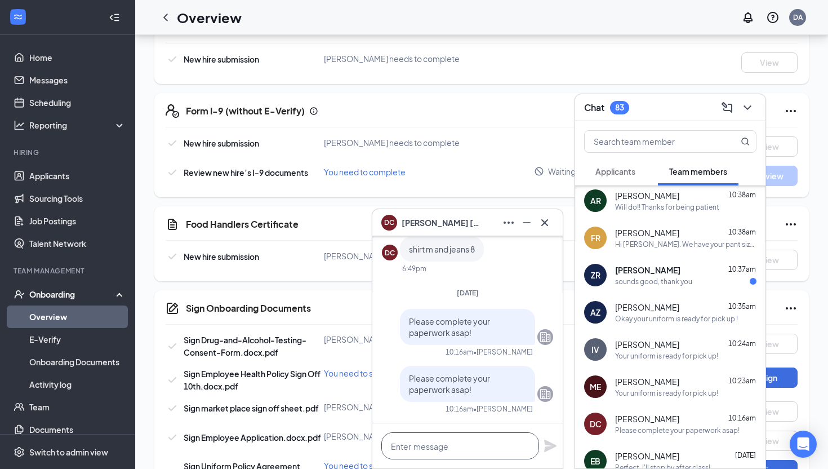
paste textarea "As soon as your paper work is completed you may pick up your uniform."
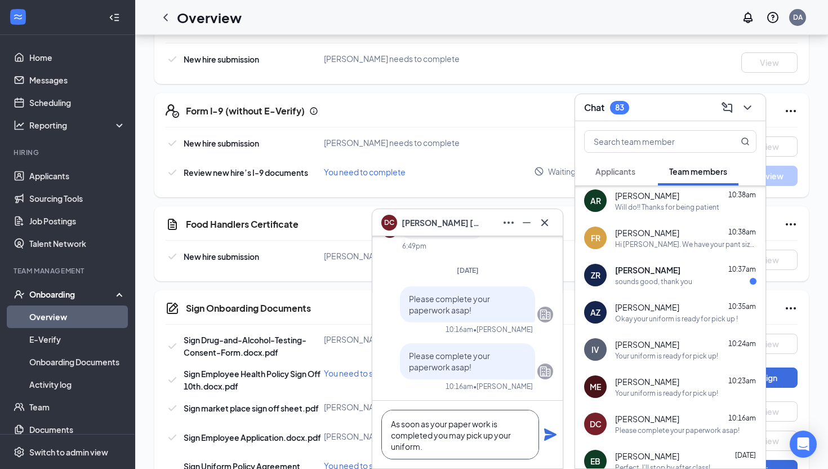
type textarea "As soon as your paper work is completed you may pick up your uniform."
click at [548, 436] on icon "Plane" at bounding box center [550, 434] width 12 height 12
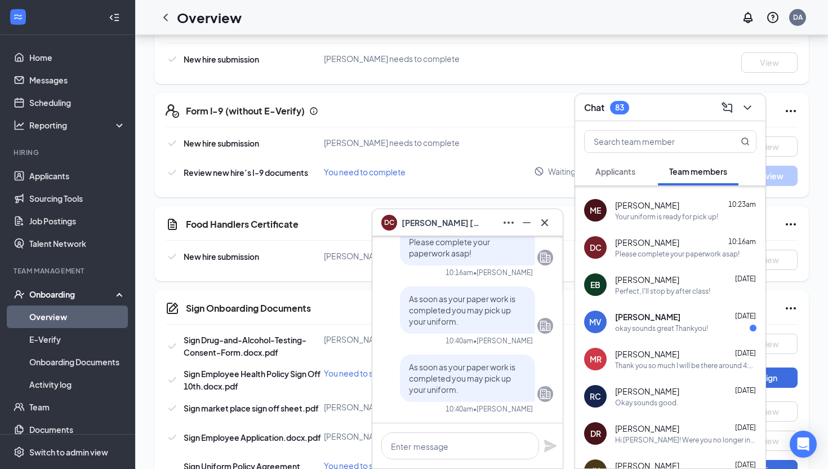
scroll to position [219, 0]
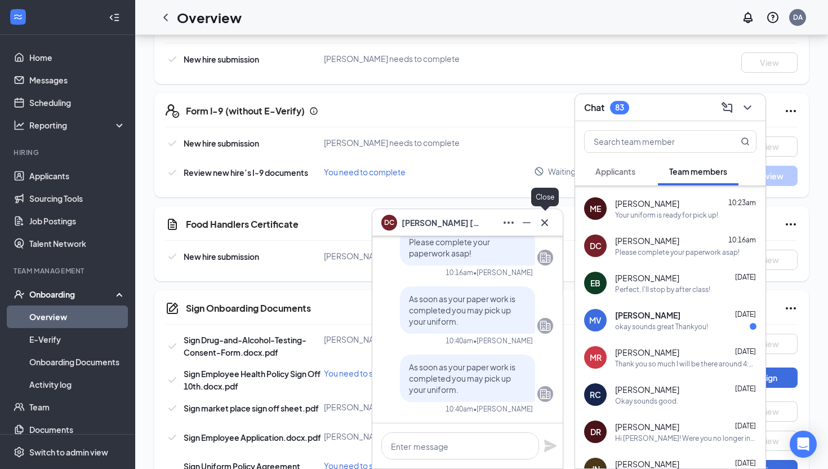
click at [545, 228] on icon "Cross" at bounding box center [545, 223] width 14 height 14
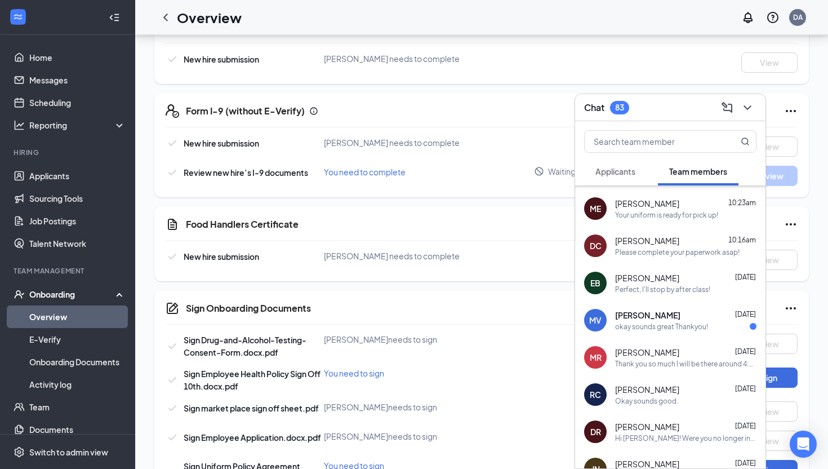
click at [612, 113] on div "Chat 83" at bounding box center [606, 108] width 45 height 14
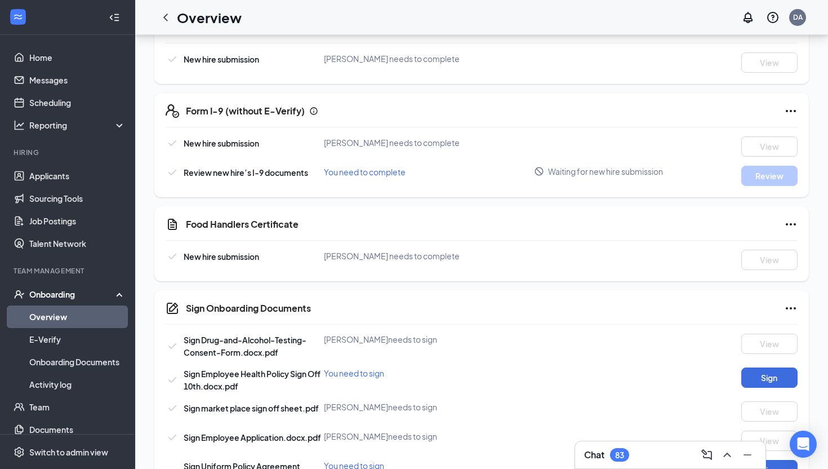
scroll to position [0, 0]
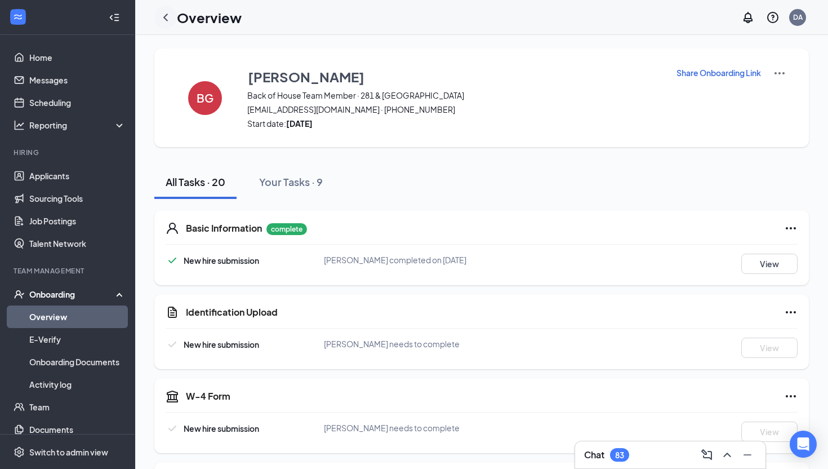
click at [160, 12] on icon "ChevronLeft" at bounding box center [166, 18] width 14 height 14
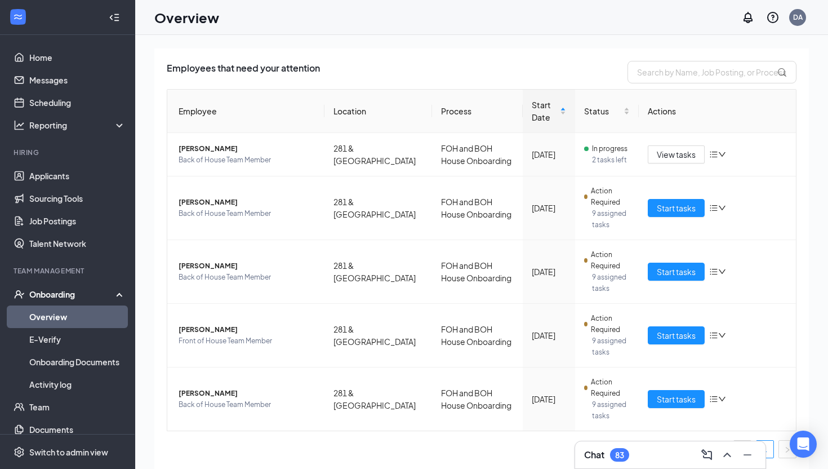
scroll to position [70, 0]
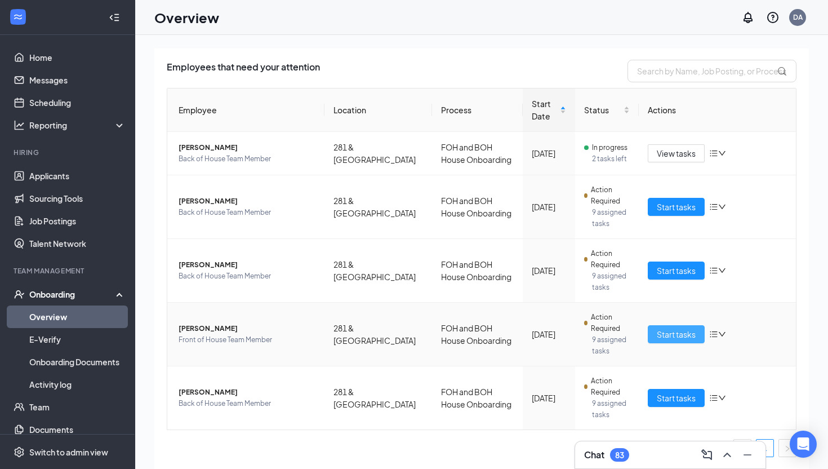
click at [664, 340] on span "Start tasks" at bounding box center [676, 334] width 39 height 12
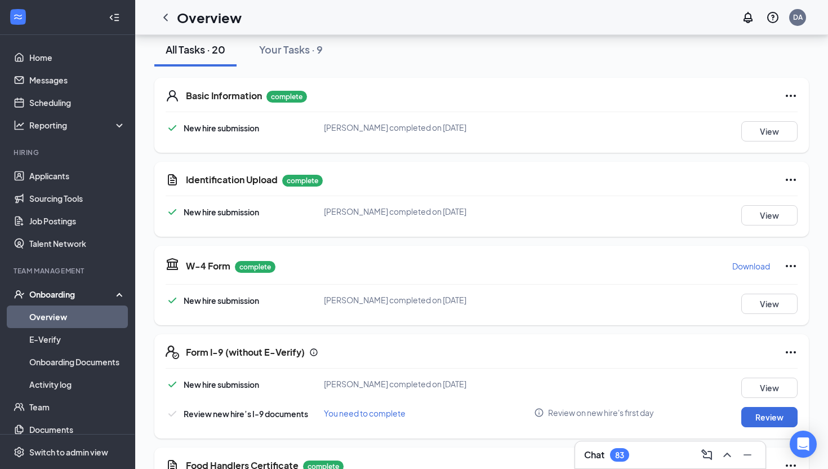
scroll to position [43, 0]
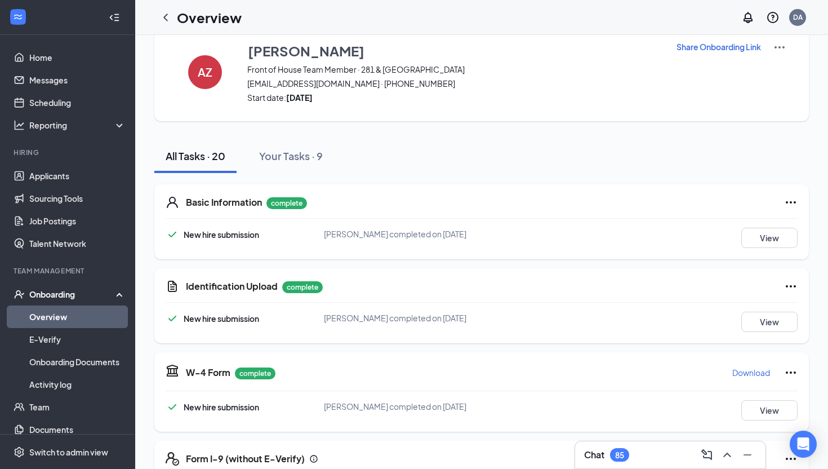
scroll to position [0, 0]
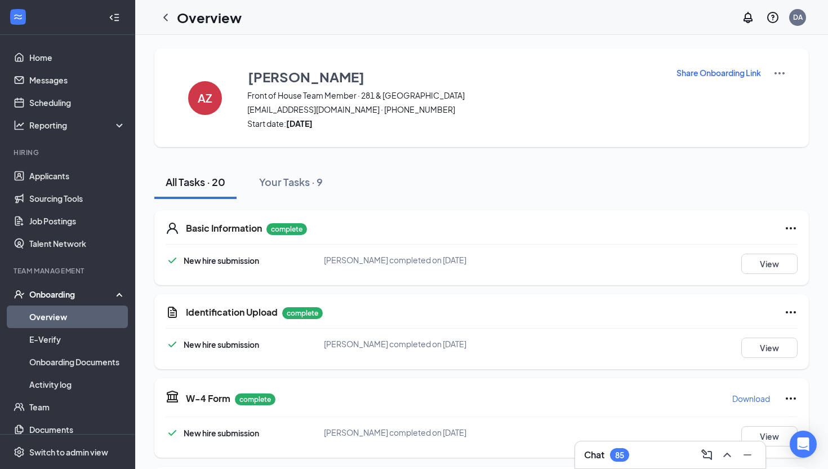
click at [777, 72] on img at bounding box center [780, 73] width 14 height 14
click at [779, 98] on span "View details" at bounding box center [780, 93] width 44 height 12
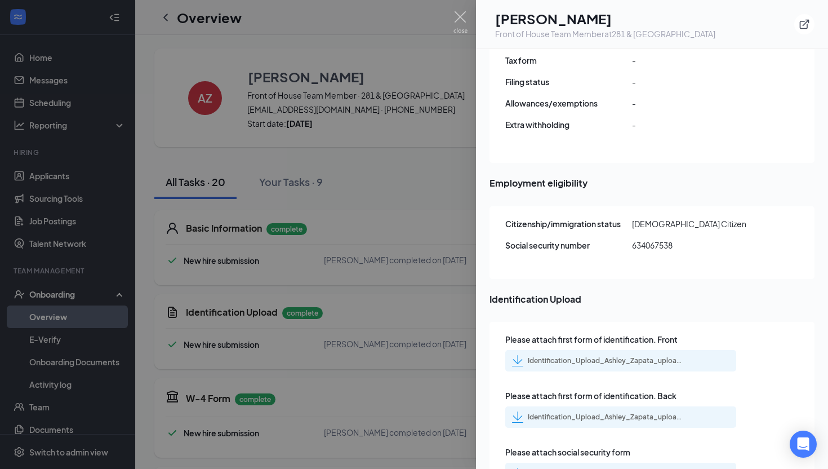
scroll to position [1285, 0]
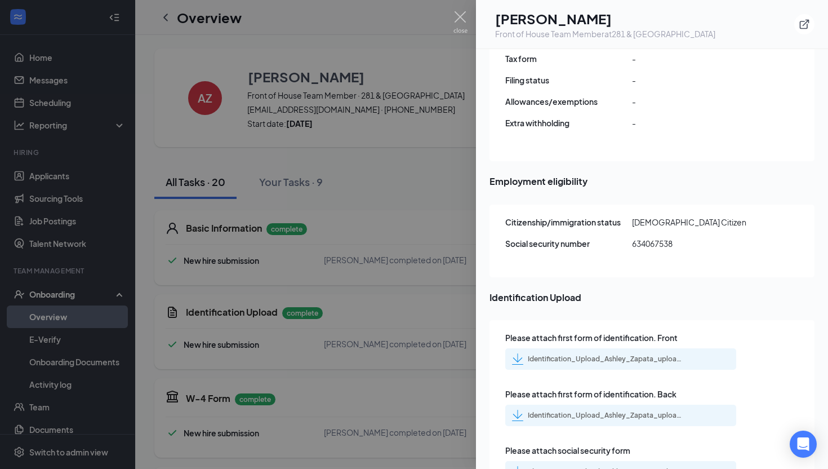
click at [629, 353] on div "Identification_Upload_Ashley_Zapata_uploadedfile_20250912.pdf.pdf" at bounding box center [598, 358] width 173 height 11
click at [550, 467] on div "Identification_Upload_Ashley_Zapata_uploadedfile_20250912.pdf.pdf" at bounding box center [607, 471] width 158 height 9
click at [402, 241] on div at bounding box center [414, 234] width 828 height 469
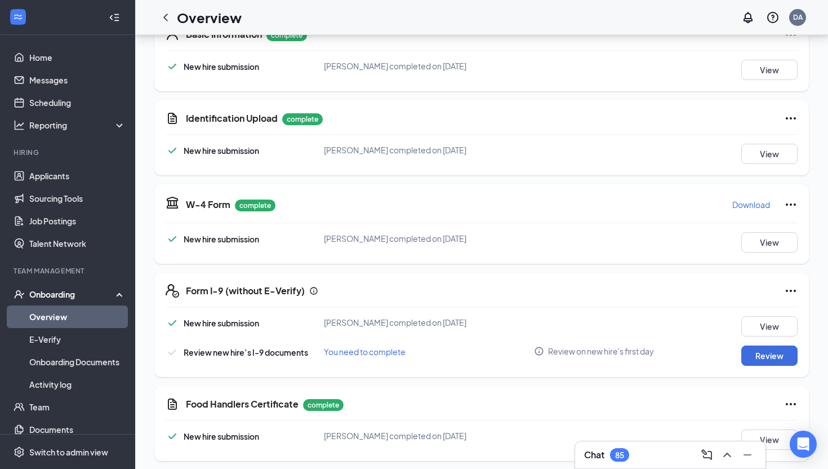
scroll to position [32, 0]
click at [763, 353] on button "Review" at bounding box center [769, 355] width 56 height 20
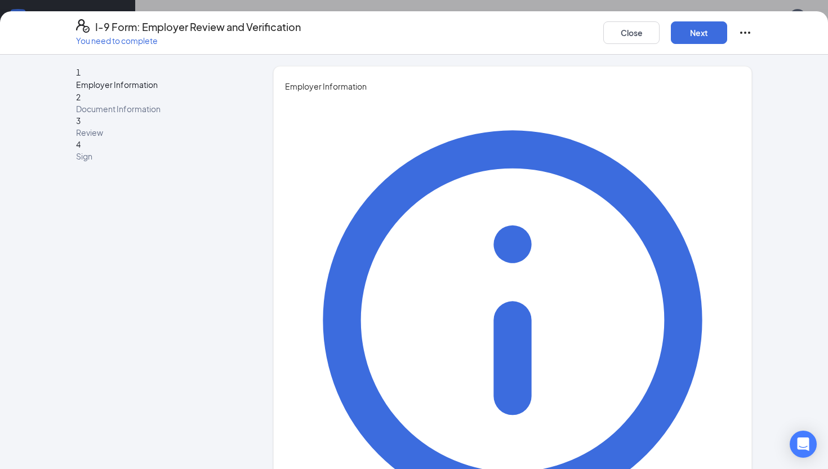
type input "[PERSON_NAME]"
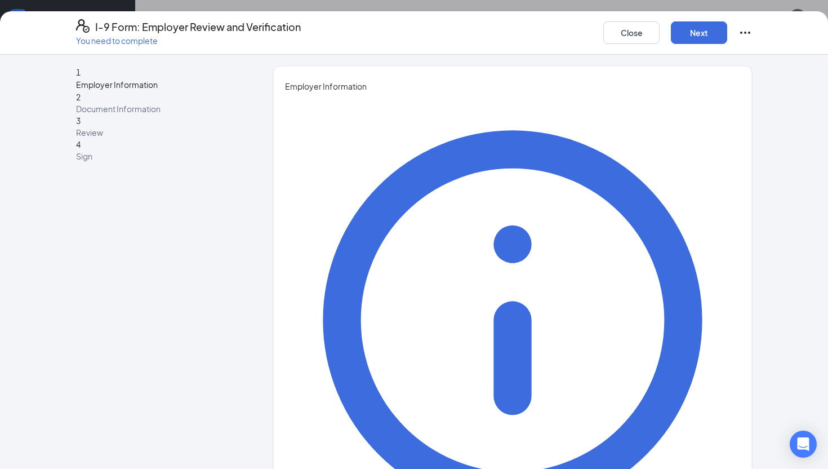
type input "Front of House Director"
click at [693, 42] on button "Next" at bounding box center [699, 32] width 56 height 23
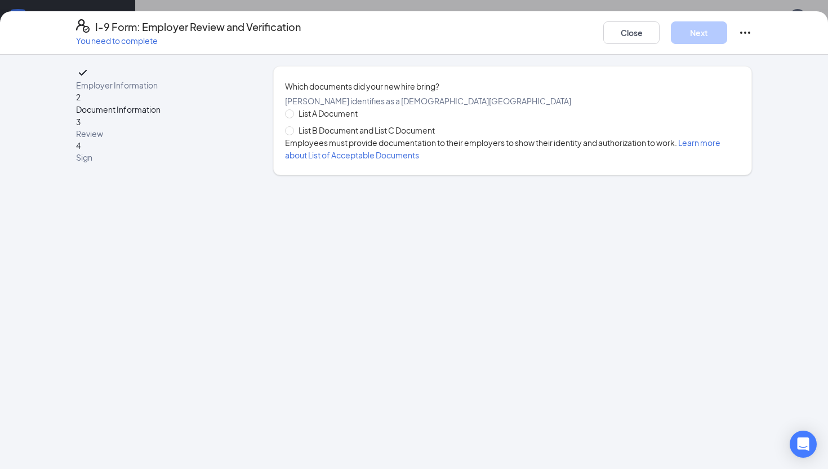
click at [395, 136] on span "List B Document and List C Document" at bounding box center [366, 130] width 145 height 12
click at [293, 134] on input "List B Document and List C Document" at bounding box center [289, 130] width 8 height 8
radio input "true"
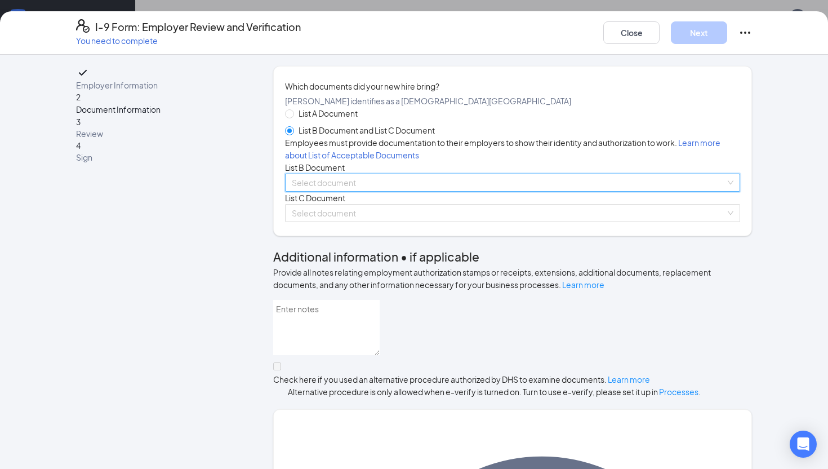
click at [374, 191] on input "search" at bounding box center [509, 182] width 434 height 17
click at [356, 191] on input "search" at bounding box center [509, 182] width 434 height 17
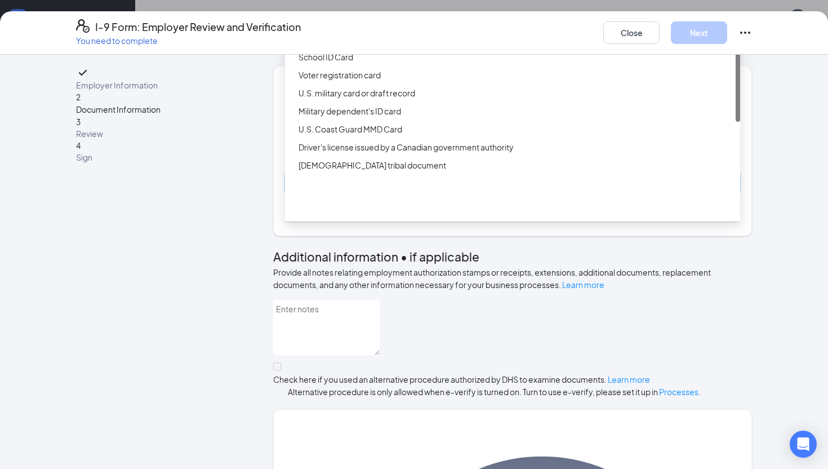
click at [381, 30] on div "Driver’s License issued by U.S State or outlying US possession" at bounding box center [512, 21] width 455 height 18
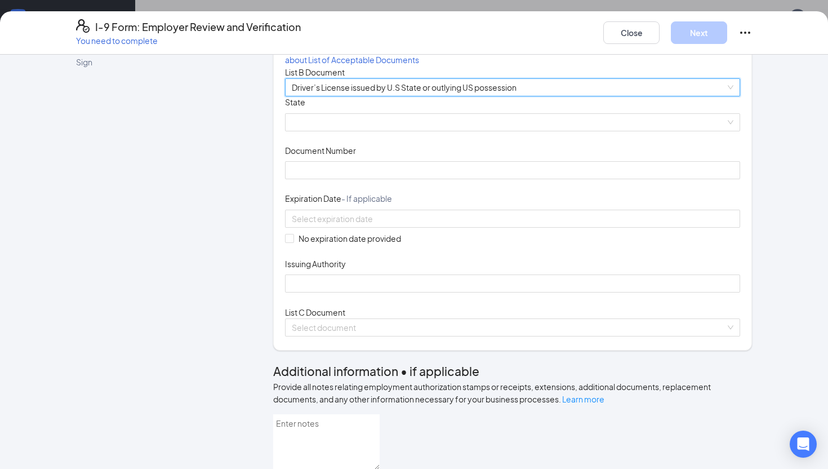
scroll to position [107, 0]
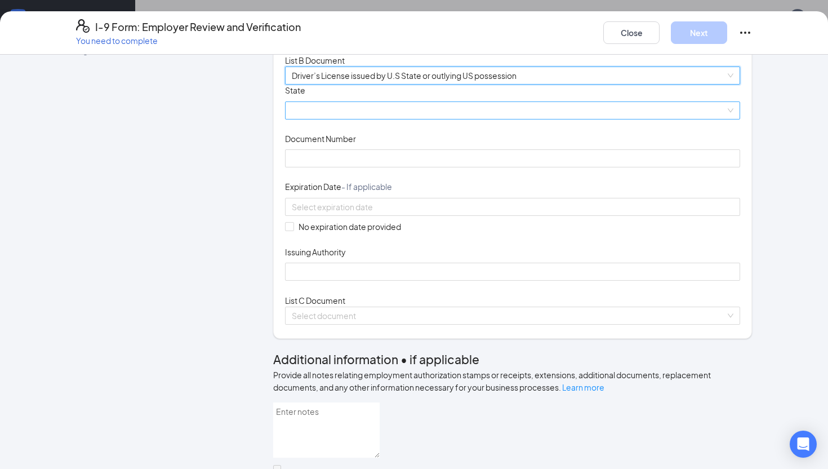
click at [374, 119] on span at bounding box center [513, 110] width 442 height 17
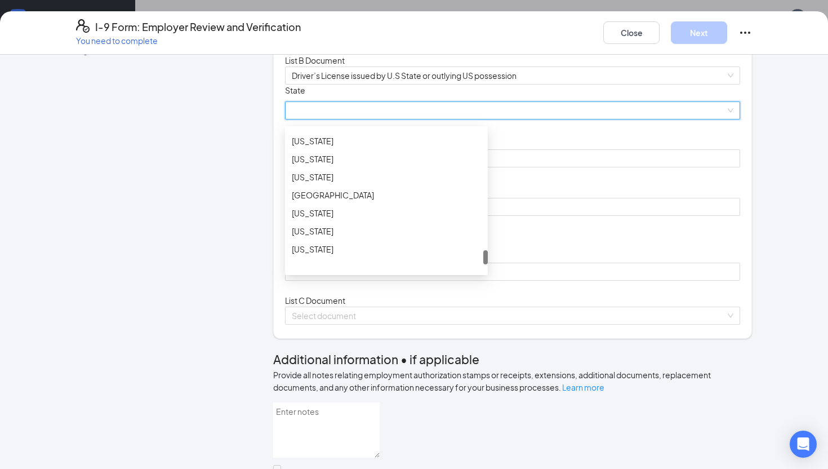
scroll to position [1207, 0]
click at [362, 147] on div "[US_STATE]" at bounding box center [386, 141] width 189 height 12
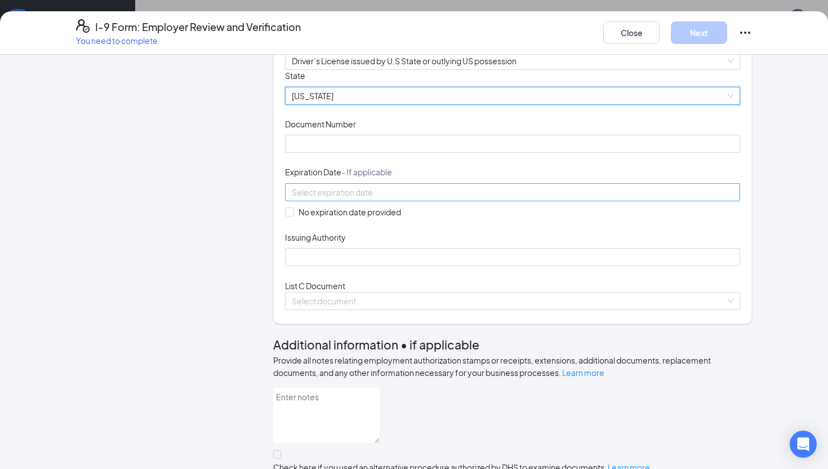
scroll to position [124, 0]
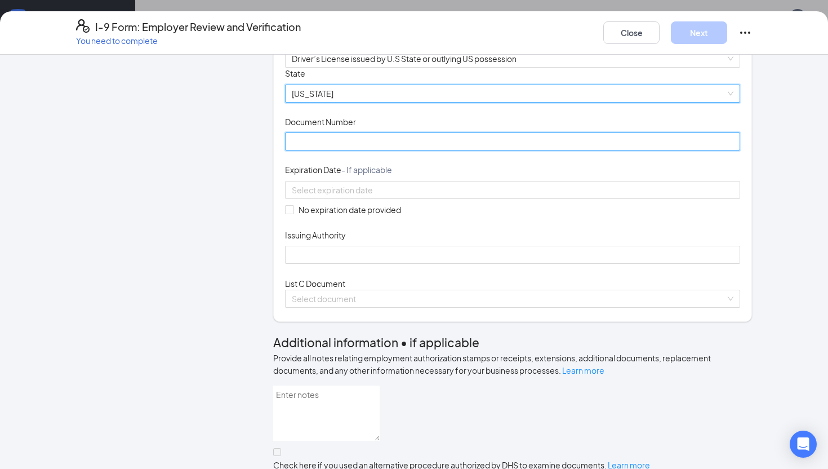
click at [347, 150] on input "Document Number" at bounding box center [512, 141] width 455 height 18
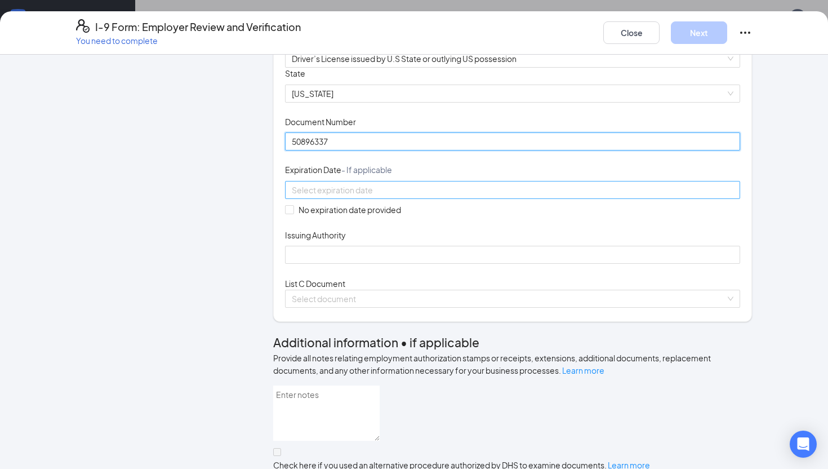
type input "50896337"
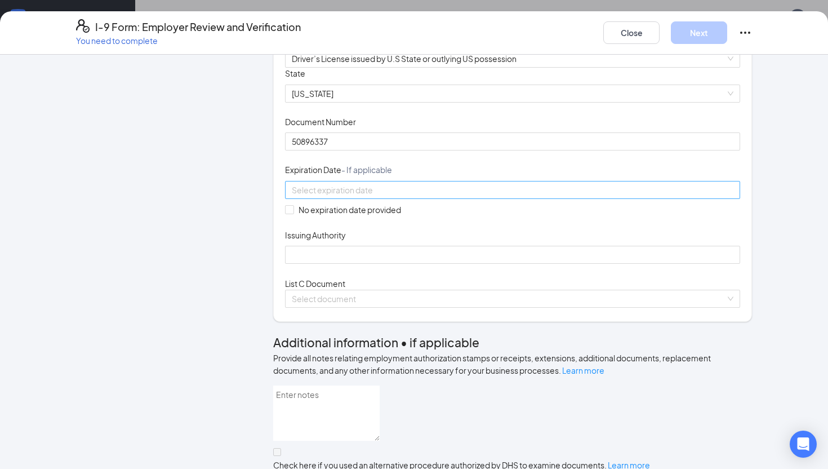
click at [345, 196] on input at bounding box center [511, 190] width 439 height 12
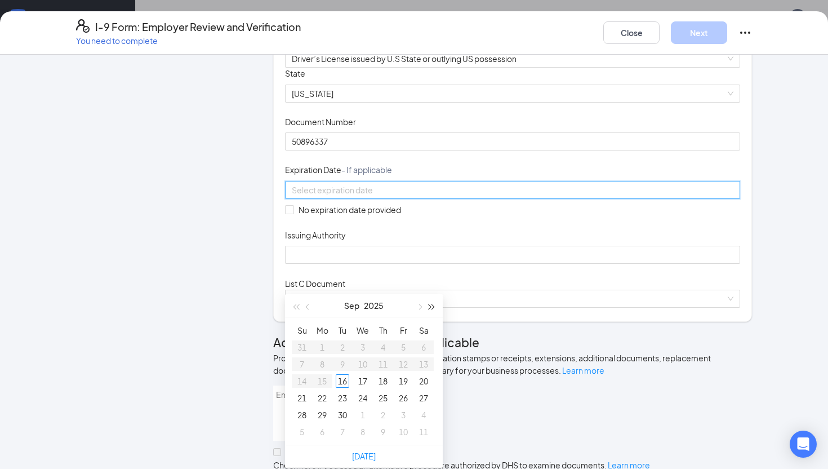
click at [429, 305] on span "button" at bounding box center [432, 307] width 6 height 6
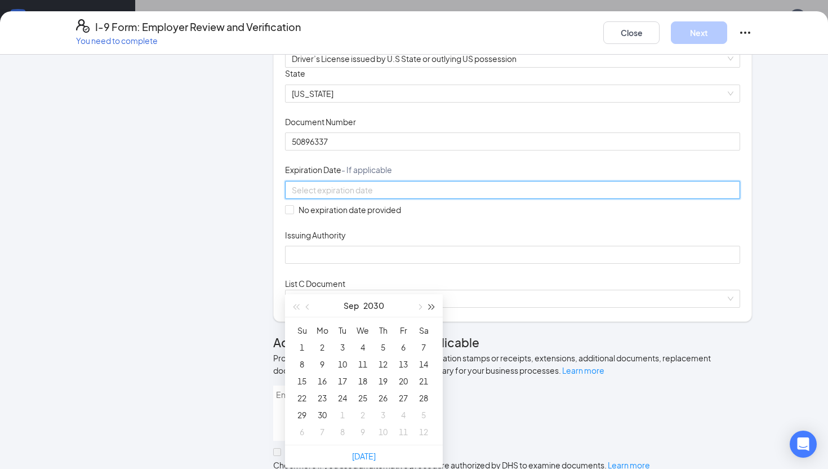
click at [429, 305] on span "button" at bounding box center [432, 307] width 6 height 6
click at [421, 305] on button "button" at bounding box center [419, 305] width 12 height 23
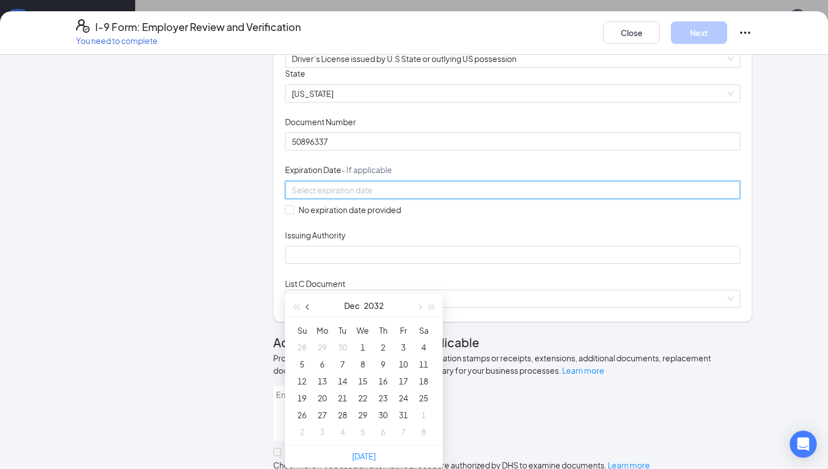
click at [308, 305] on span "button" at bounding box center [309, 307] width 6 height 6
type input "[DATE]"
click at [384, 375] on div "18" at bounding box center [383, 381] width 14 height 14
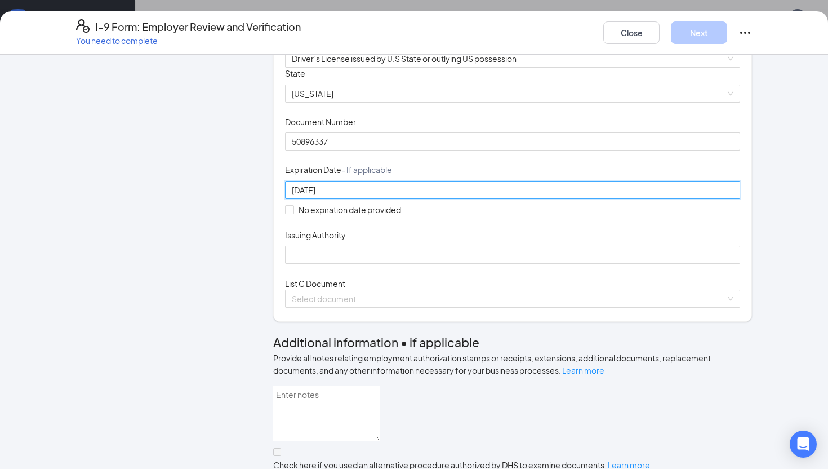
scroll to position [153, 0]
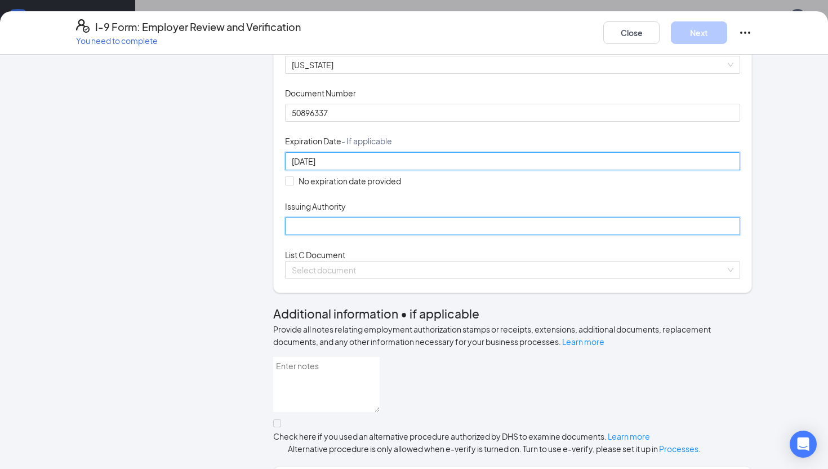
click at [448, 235] on input "Issuing Authority" at bounding box center [512, 226] width 455 height 18
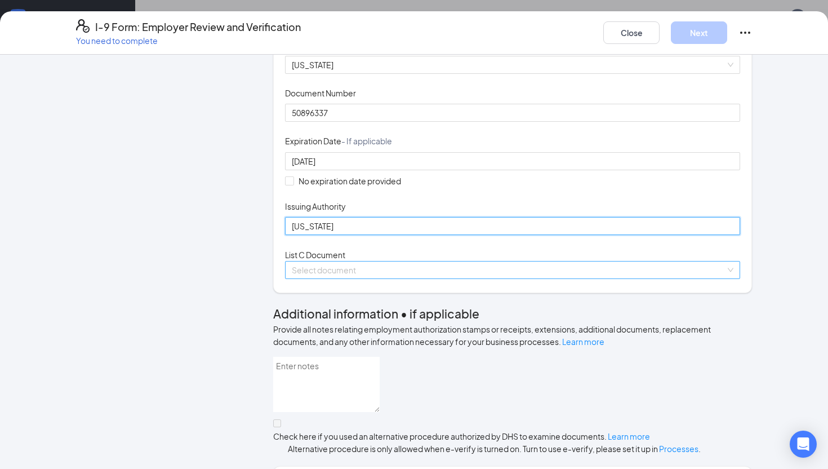
type input "[US_STATE]"
click at [430, 278] on input "search" at bounding box center [509, 269] width 434 height 17
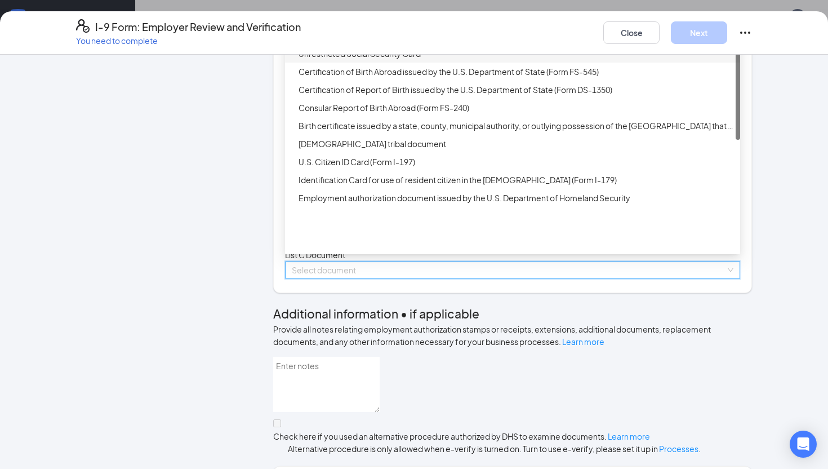
click at [415, 60] on div "Unrestricted Social Security Card" at bounding box center [516, 53] width 435 height 12
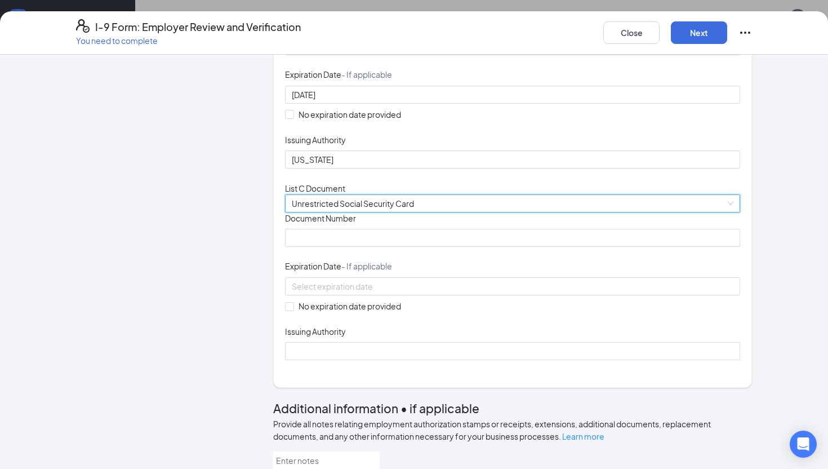
scroll to position [266, 0]
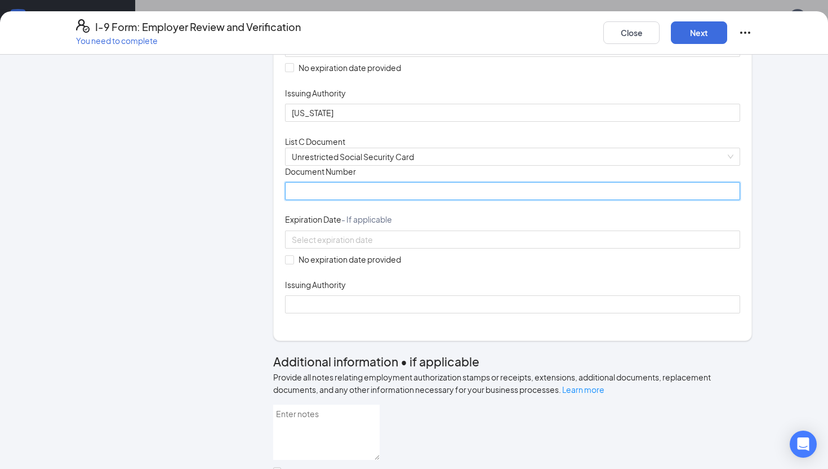
click at [363, 200] on input "Document Number" at bounding box center [512, 191] width 455 height 18
type input "634067538"
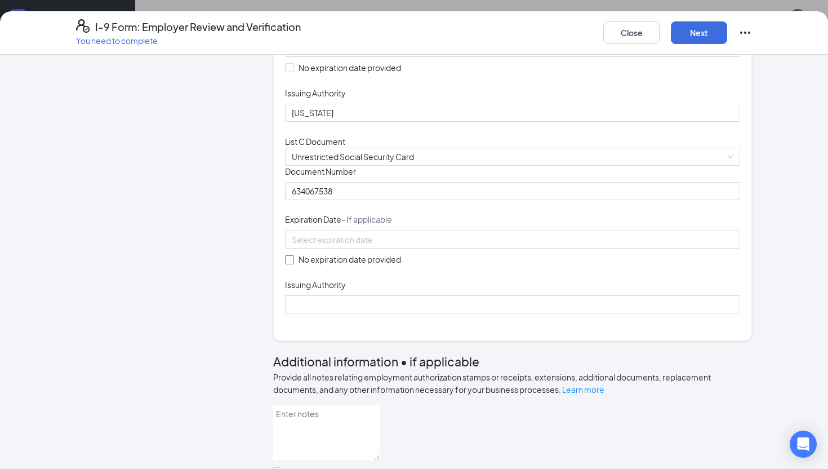
click at [294, 264] on span at bounding box center [289, 259] width 9 height 9
click at [293, 263] on input "No expiration date provided" at bounding box center [289, 259] width 8 height 8
checkbox input "true"
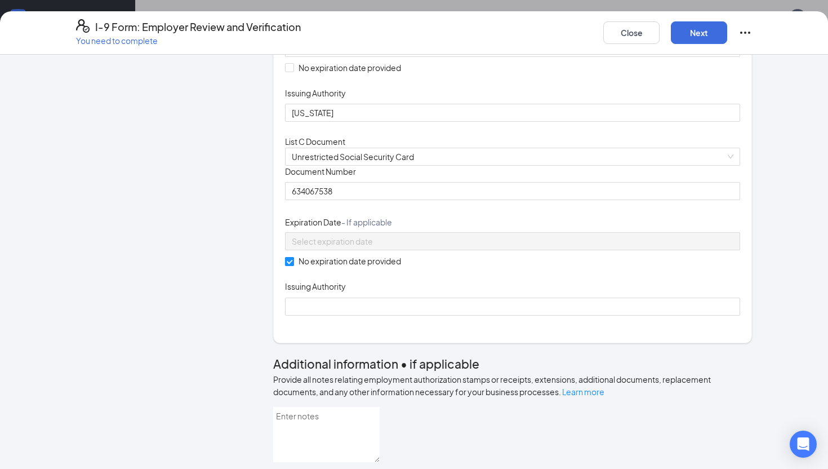
scroll to position [443, 0]
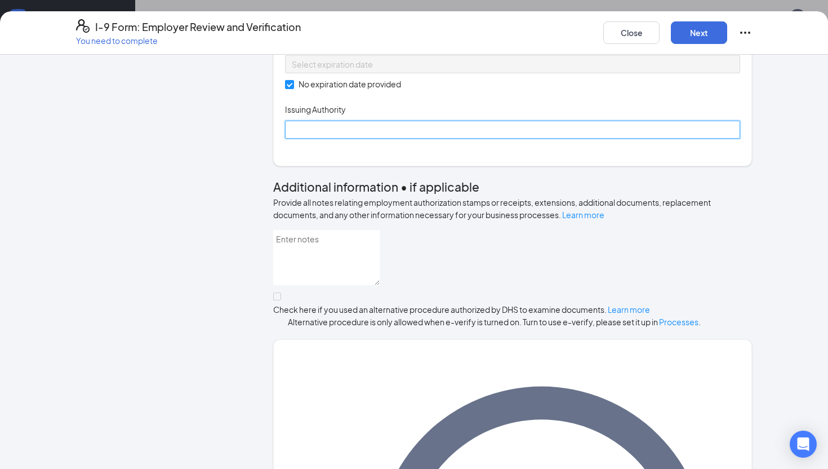
click at [356, 139] on input "Issuing Authority" at bounding box center [512, 130] width 455 height 18
type input "[GEOGRAPHIC_DATA]"
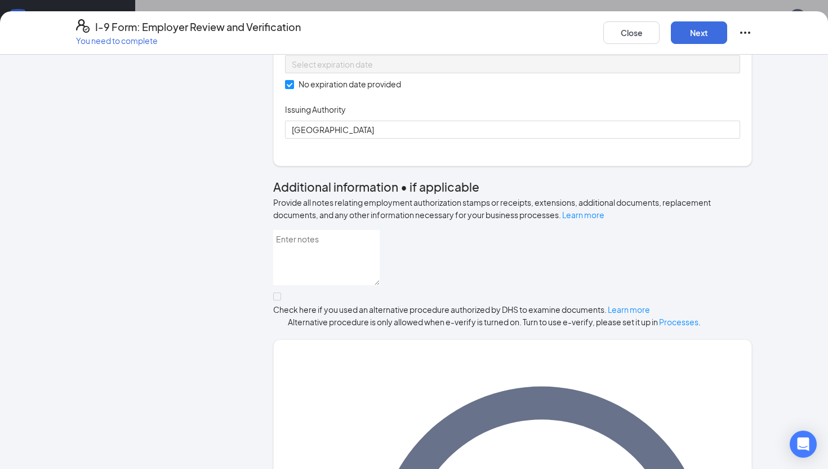
click at [538, 139] on div "Document Title Unrestricted Social Security Card Document Number 634067538 Expi…" at bounding box center [512, 64] width 455 height 150
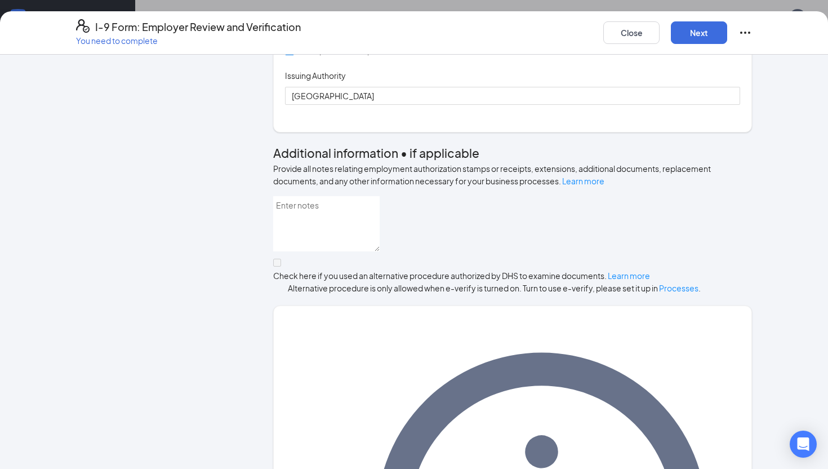
scroll to position [537, 0]
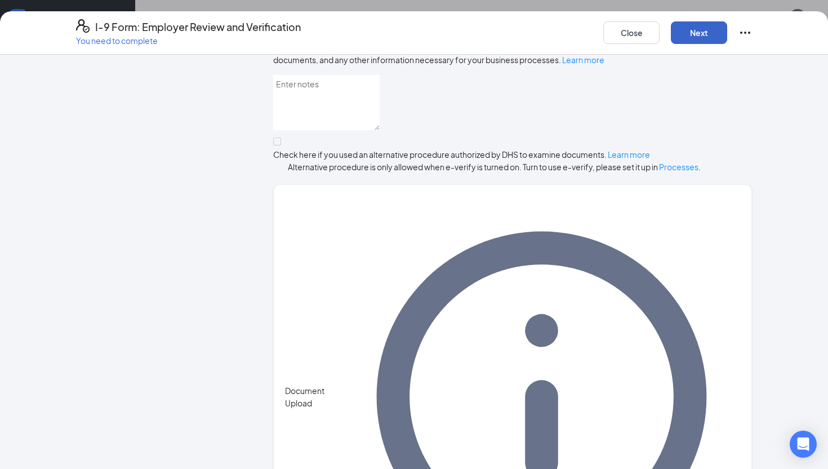
click at [698, 30] on button "Next" at bounding box center [699, 32] width 56 height 23
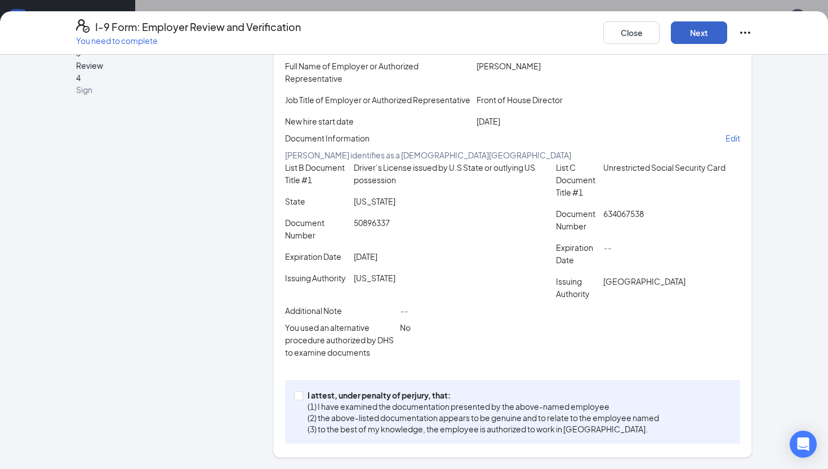
scroll to position [190, 0]
click at [306, 395] on span "I attest, under penalty of [PERSON_NAME], that: (1) I have examined the documen…" at bounding box center [483, 411] width 361 height 45
click at [302, 395] on input "I attest, under penalty of [PERSON_NAME], that: (1) I have examined the documen…" at bounding box center [298, 395] width 8 height 8
checkbox input "true"
click at [701, 32] on button "Next" at bounding box center [699, 32] width 56 height 23
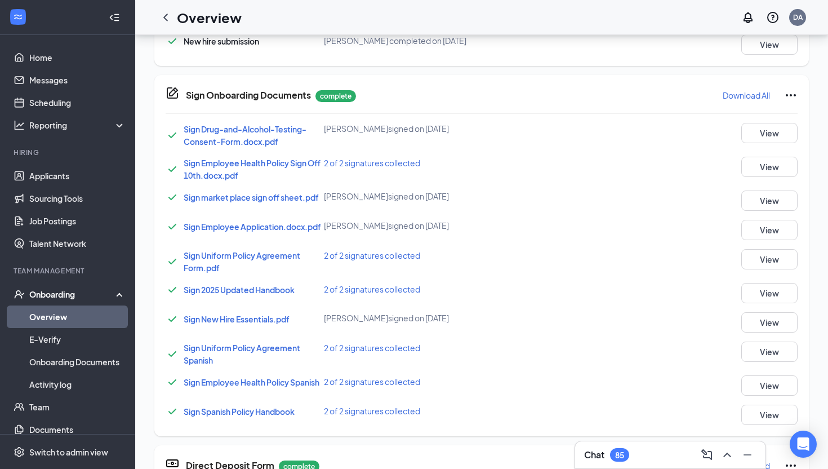
scroll to position [370, 0]
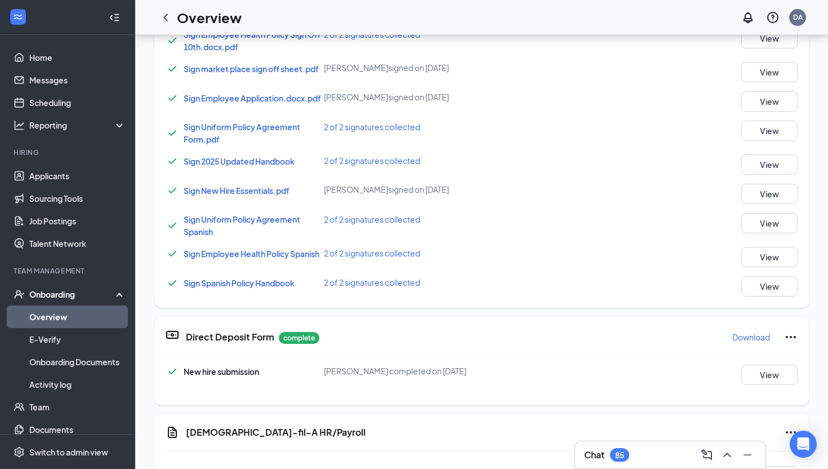
scroll to position [635, 0]
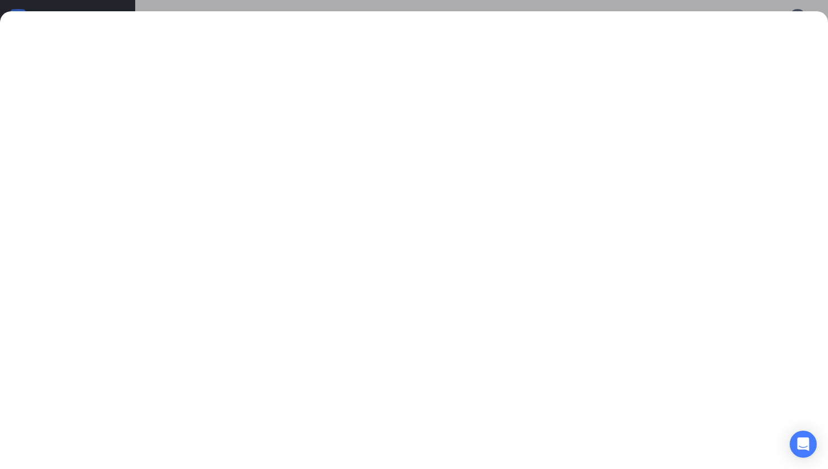
click at [711, 16] on div at bounding box center [414, 53] width 828 height 84
click at [334, 9] on div at bounding box center [414, 234] width 828 height 469
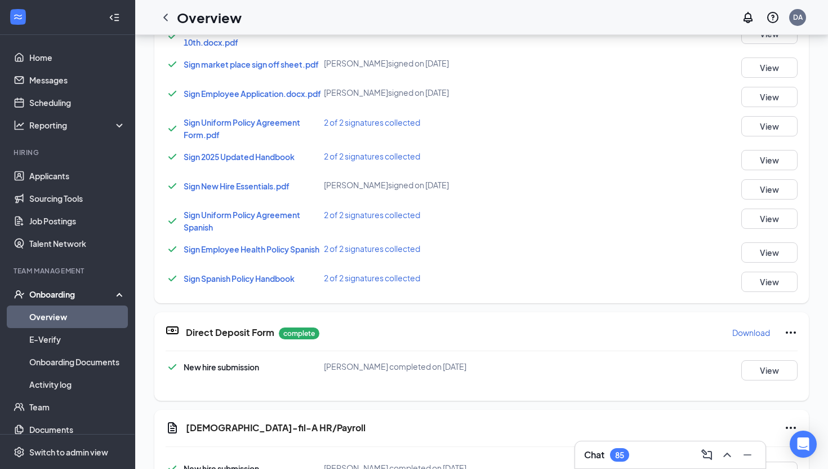
scroll to position [397, 0]
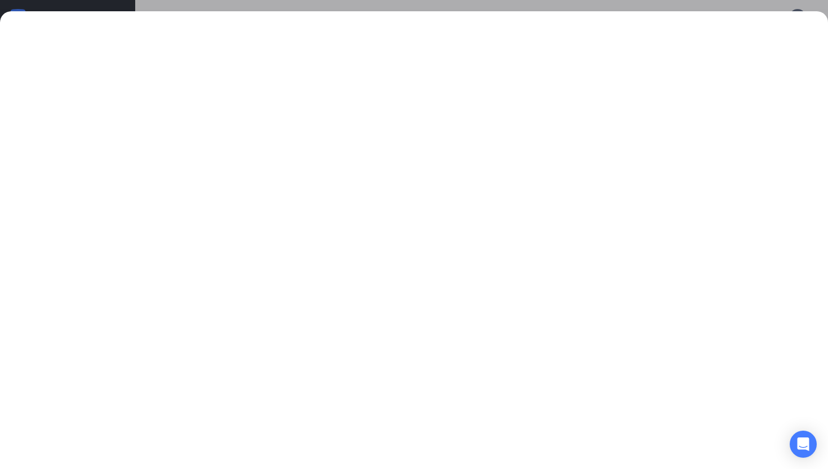
click at [518, 3] on div at bounding box center [414, 234] width 828 height 469
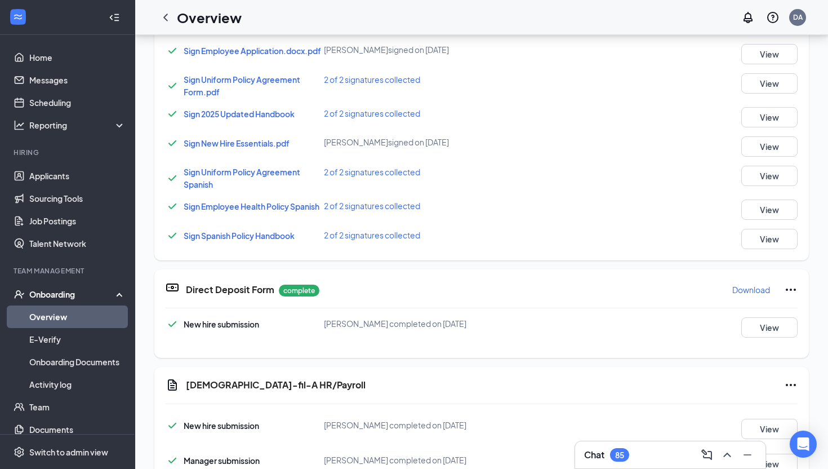
scroll to position [0, 0]
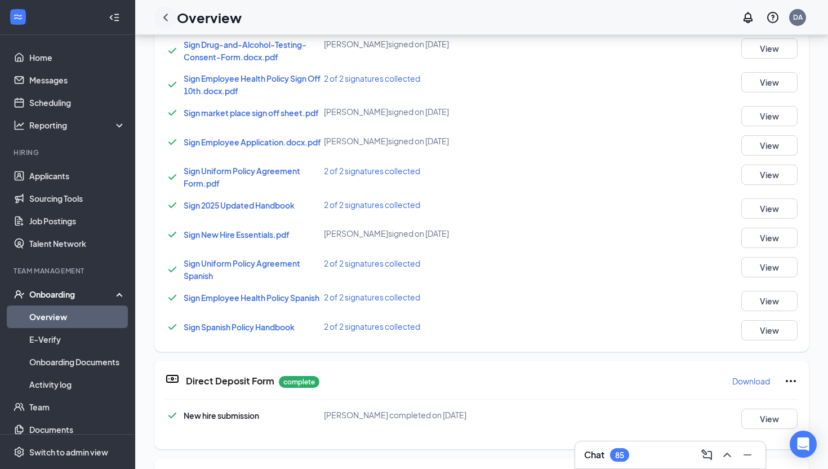
click at [165, 17] on icon "ChevronLeft" at bounding box center [166, 18] width 14 height 14
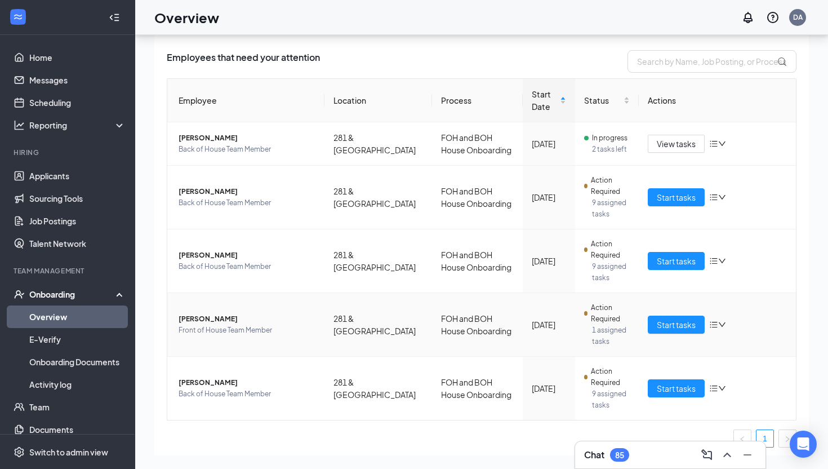
scroll to position [32, 0]
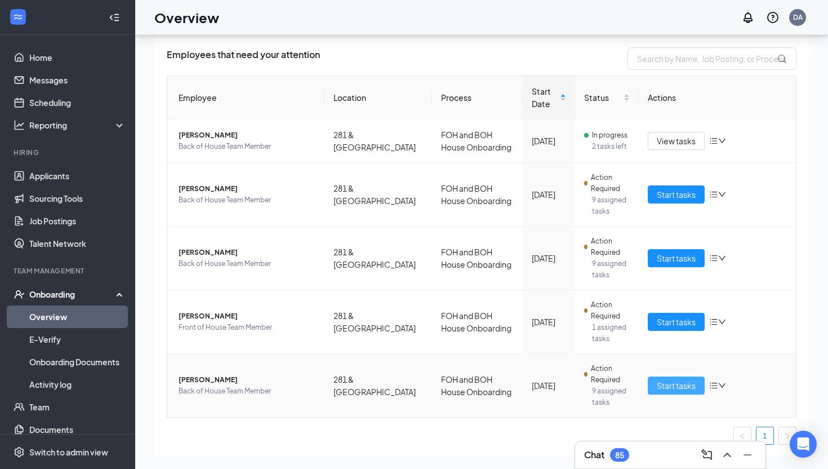
click at [674, 391] on button "Start tasks" at bounding box center [676, 385] width 57 height 18
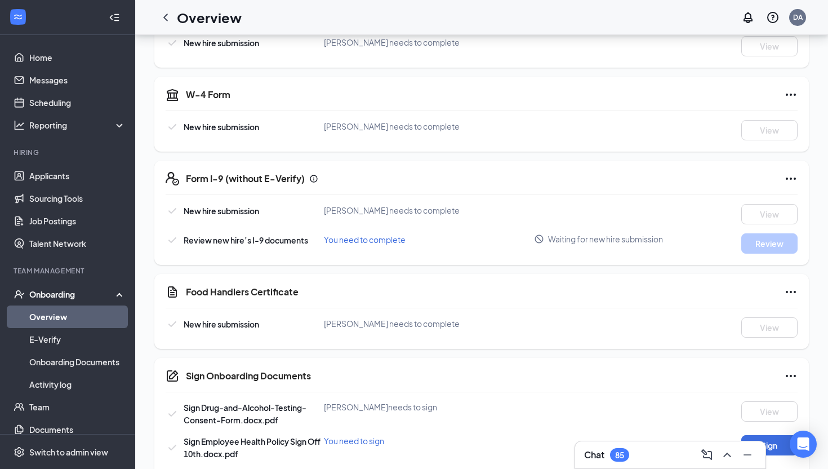
scroll to position [329, 0]
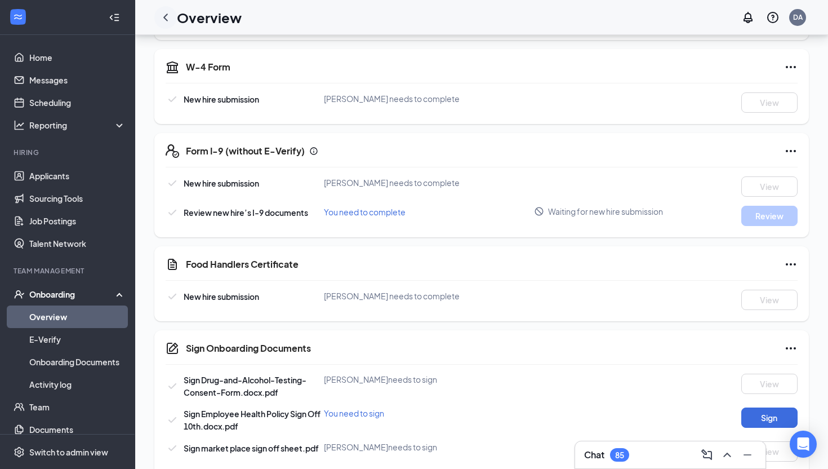
click at [170, 20] on icon "ChevronLeft" at bounding box center [166, 18] width 14 height 14
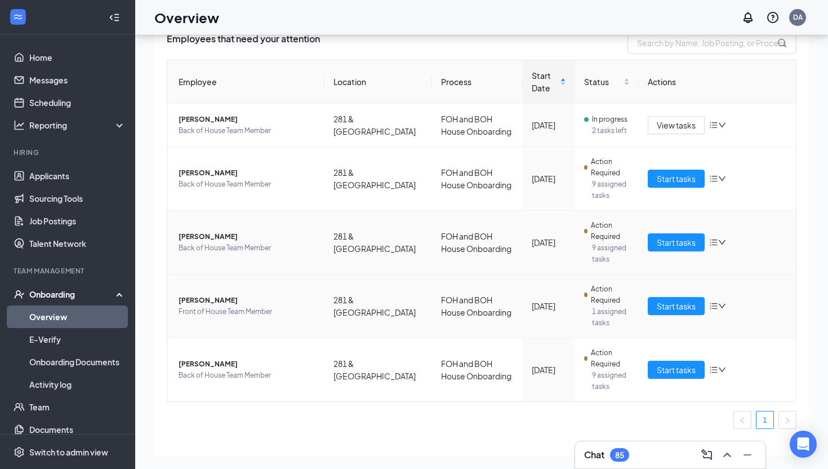
scroll to position [64, 0]
